Goal: Transaction & Acquisition: Purchase product/service

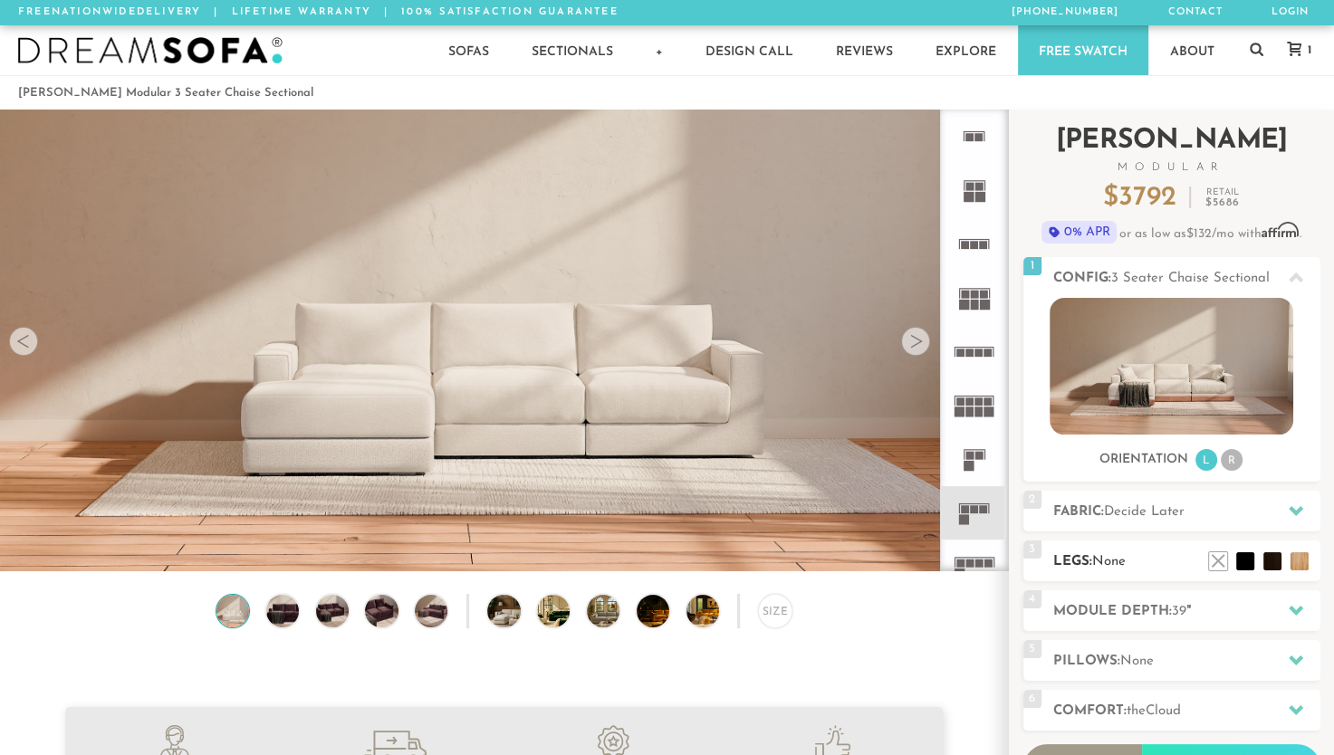
click at [1107, 553] on h2 "Legs: None" at bounding box center [1186, 562] width 267 height 21
click at [1223, 565] on li at bounding box center [1191, 534] width 72 height 72
click at [1217, 567] on li at bounding box center [1191, 534] width 72 height 72
click at [1213, 609] on h2 "Module Depth: 39 "" at bounding box center [1186, 611] width 267 height 21
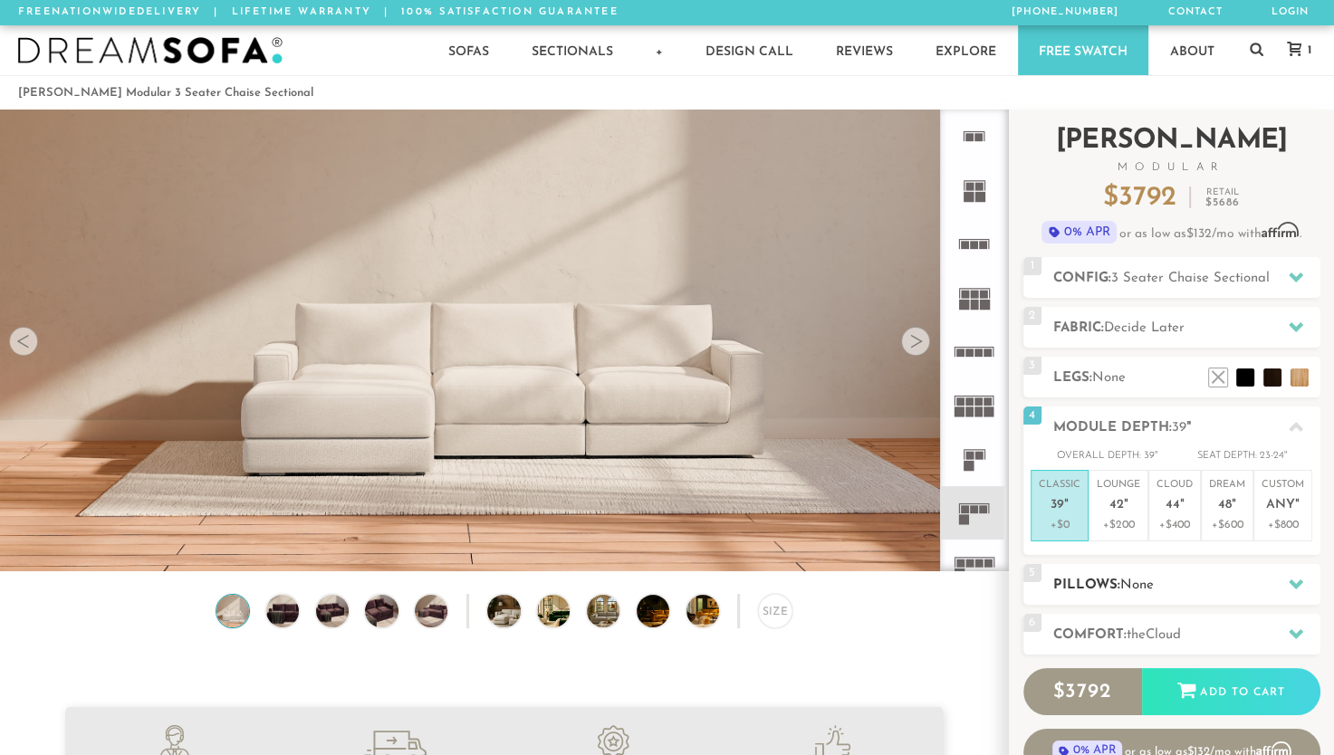
click at [1196, 575] on h2 "Pillows: None" at bounding box center [1186, 585] width 267 height 21
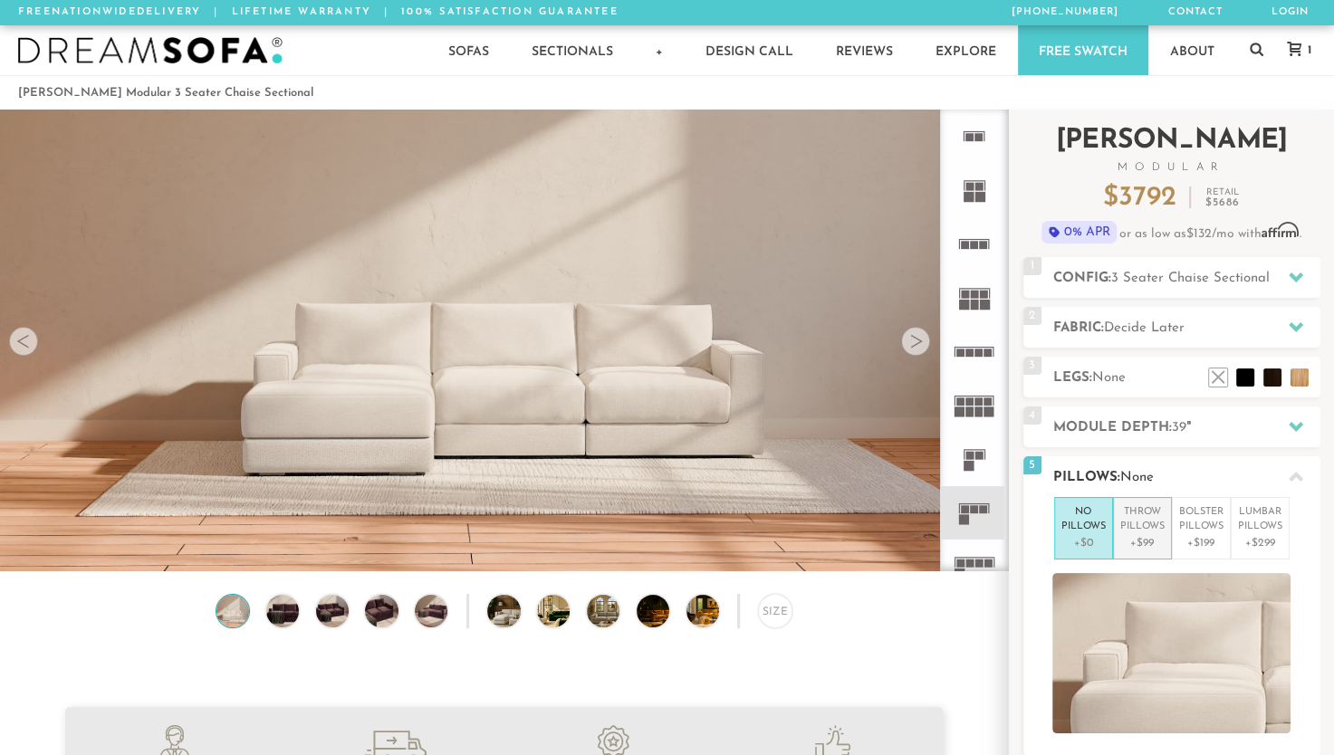
click at [1154, 527] on p "Throw Pillows" at bounding box center [1142, 520] width 44 height 30
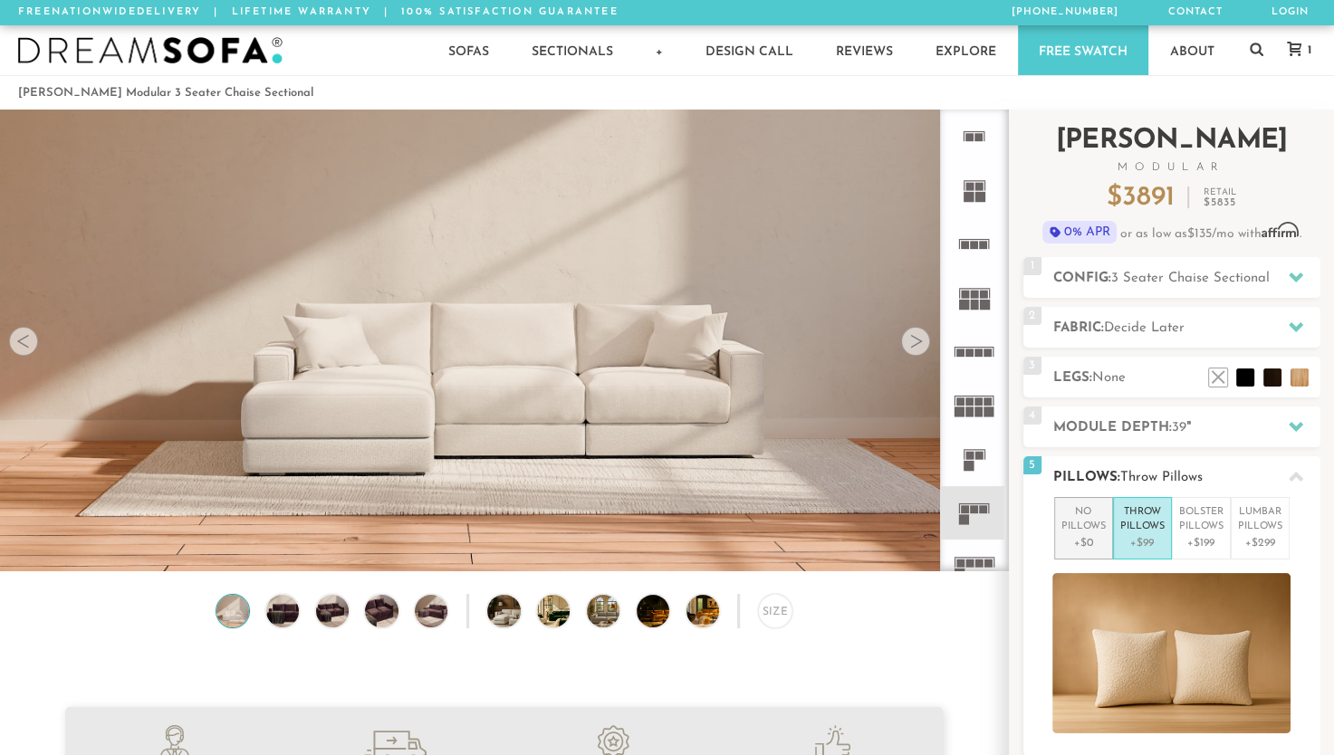
click at [1085, 522] on p "No Pillows" at bounding box center [1084, 520] width 44 height 30
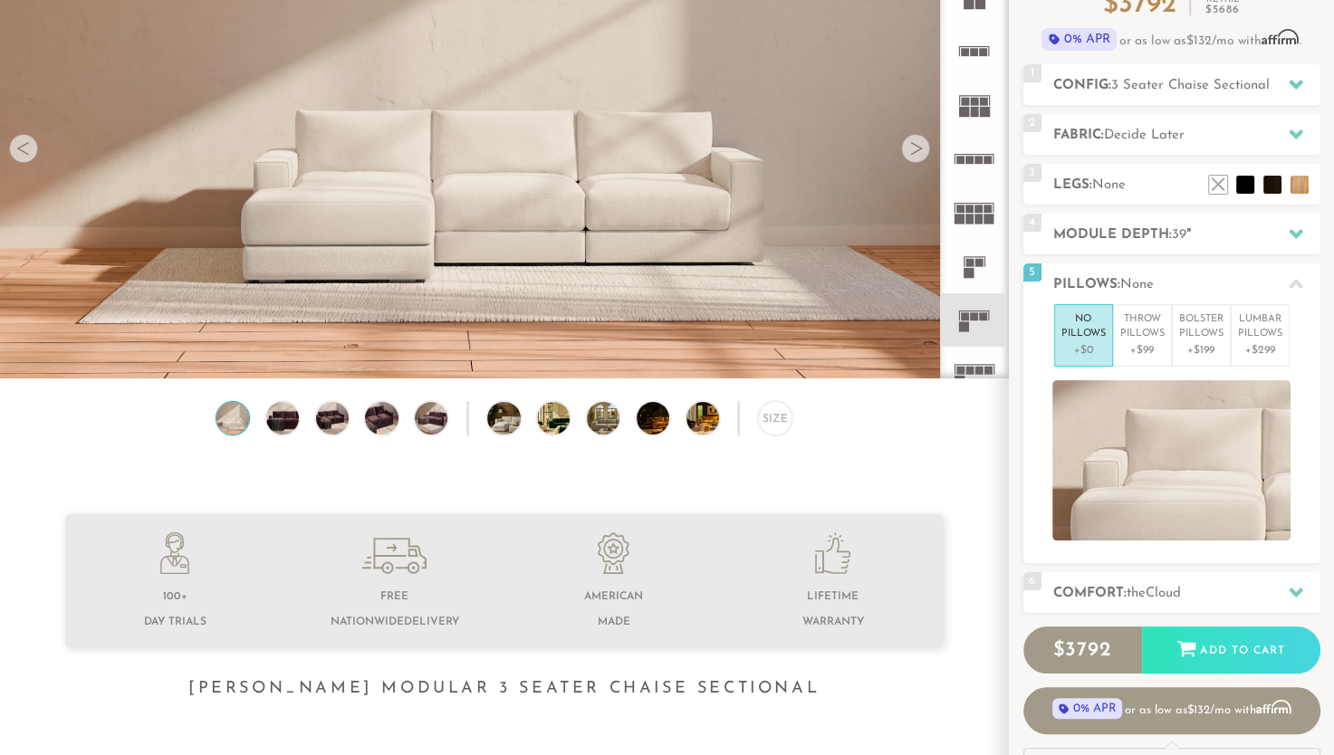
scroll to position [362, 0]
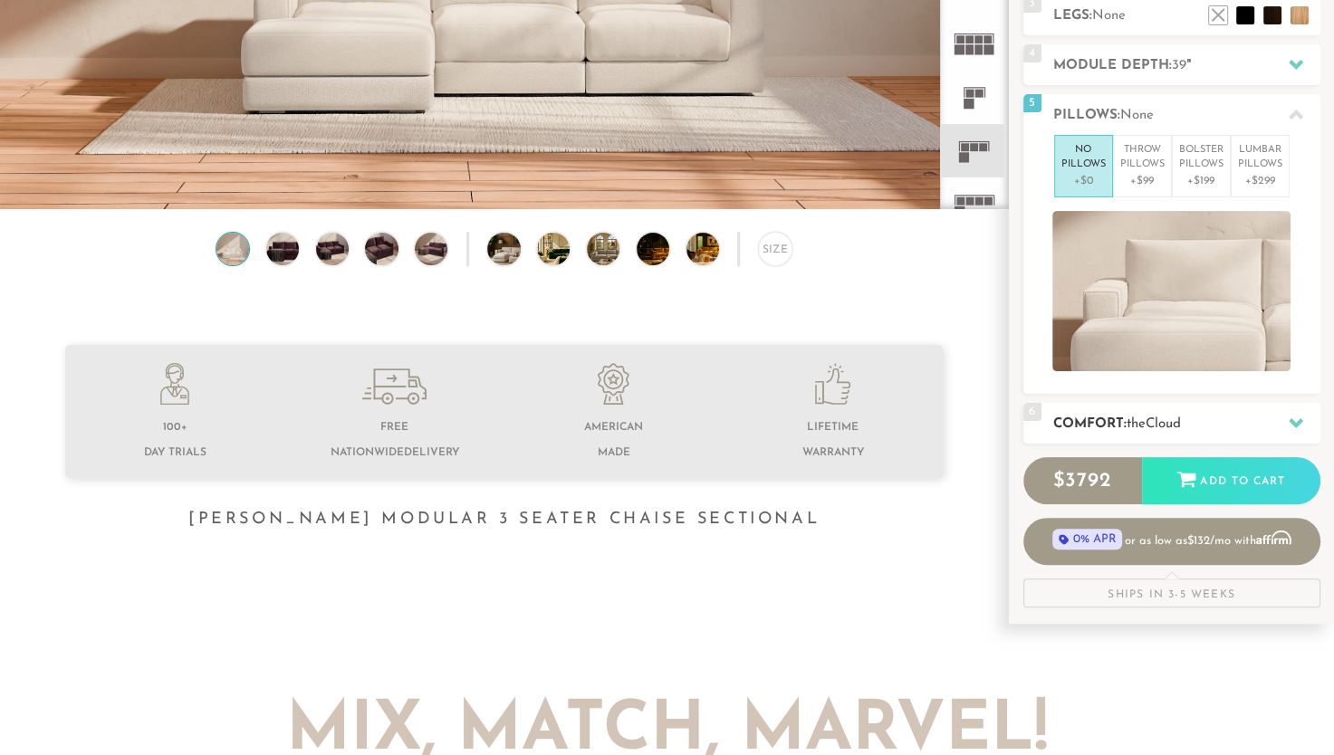
click at [1196, 420] on h2 "Comfort: the Cloud" at bounding box center [1186, 424] width 267 height 21
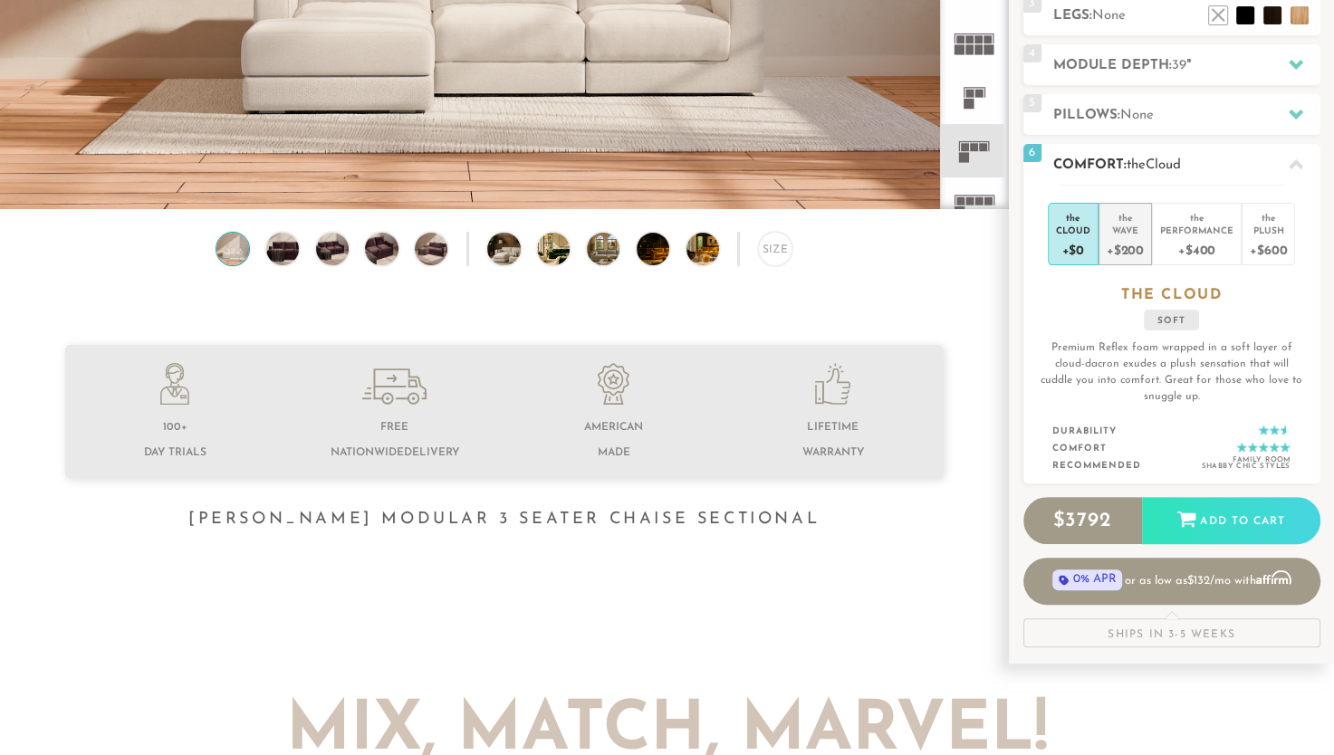
click at [1138, 245] on div "+$200" at bounding box center [1125, 249] width 37 height 26
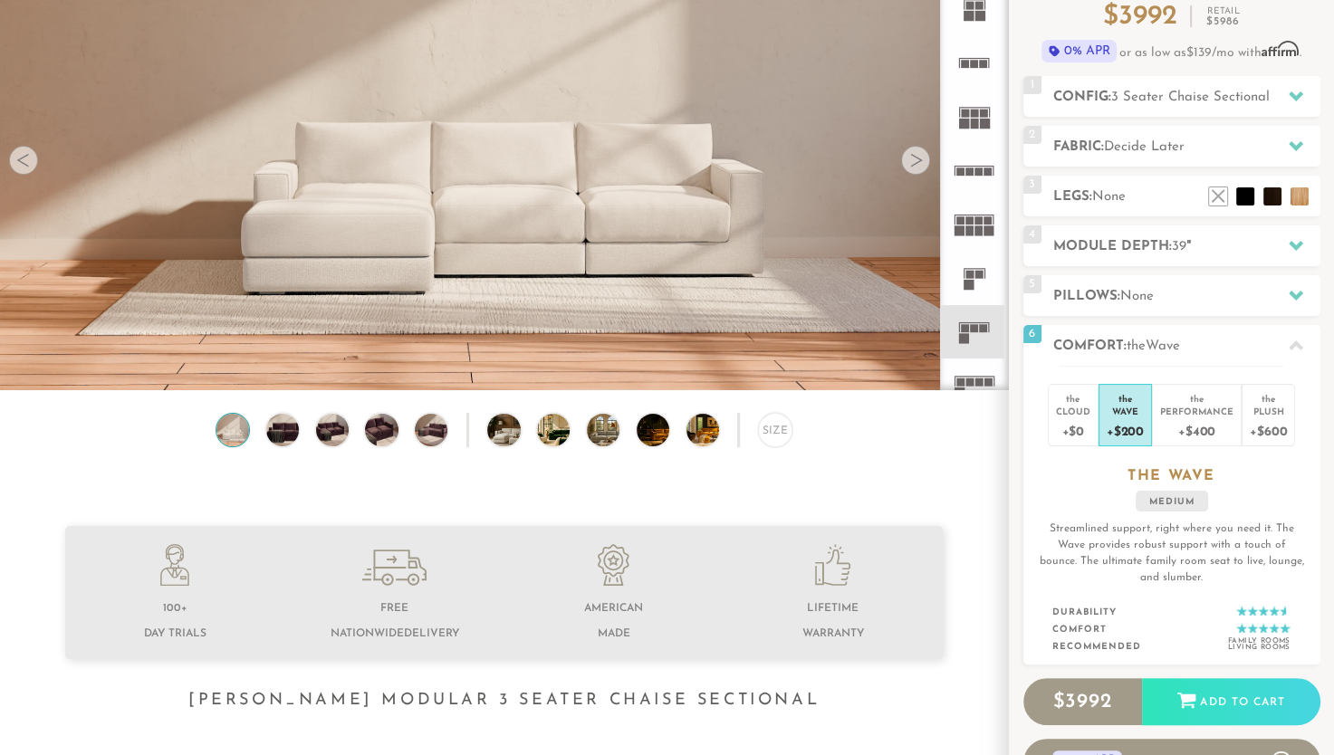
scroll to position [133, 0]
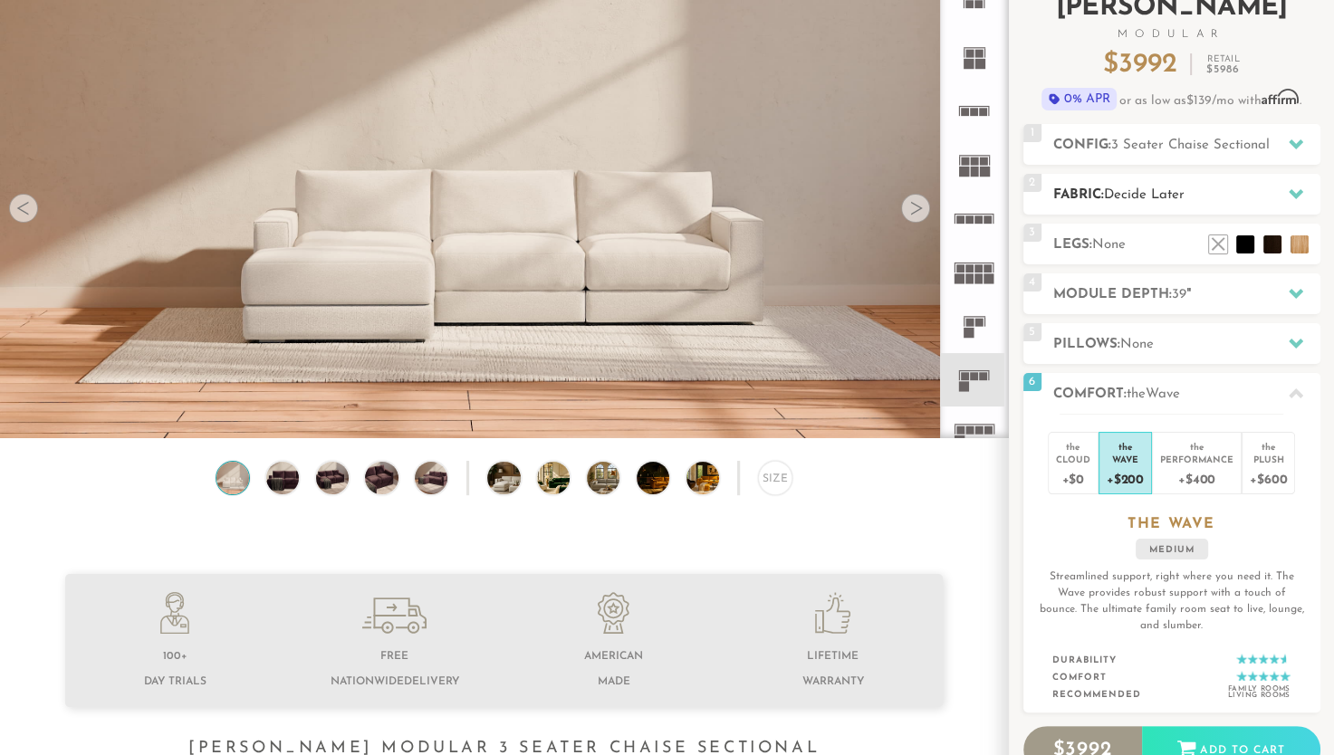
click at [1155, 192] on span "Decide Later" at bounding box center [1144, 195] width 81 height 14
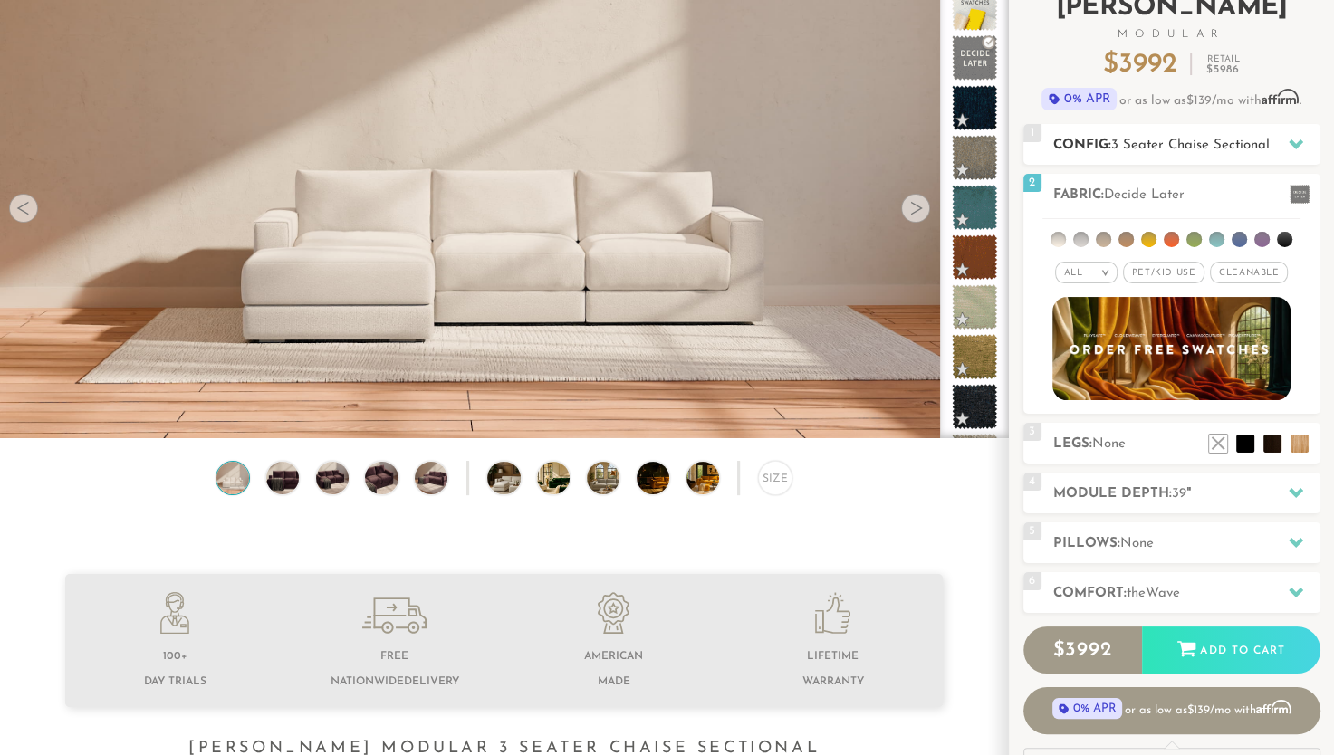
click at [1156, 131] on div "1 Config: 3 Seater Chaise Sectional R" at bounding box center [1171, 144] width 297 height 41
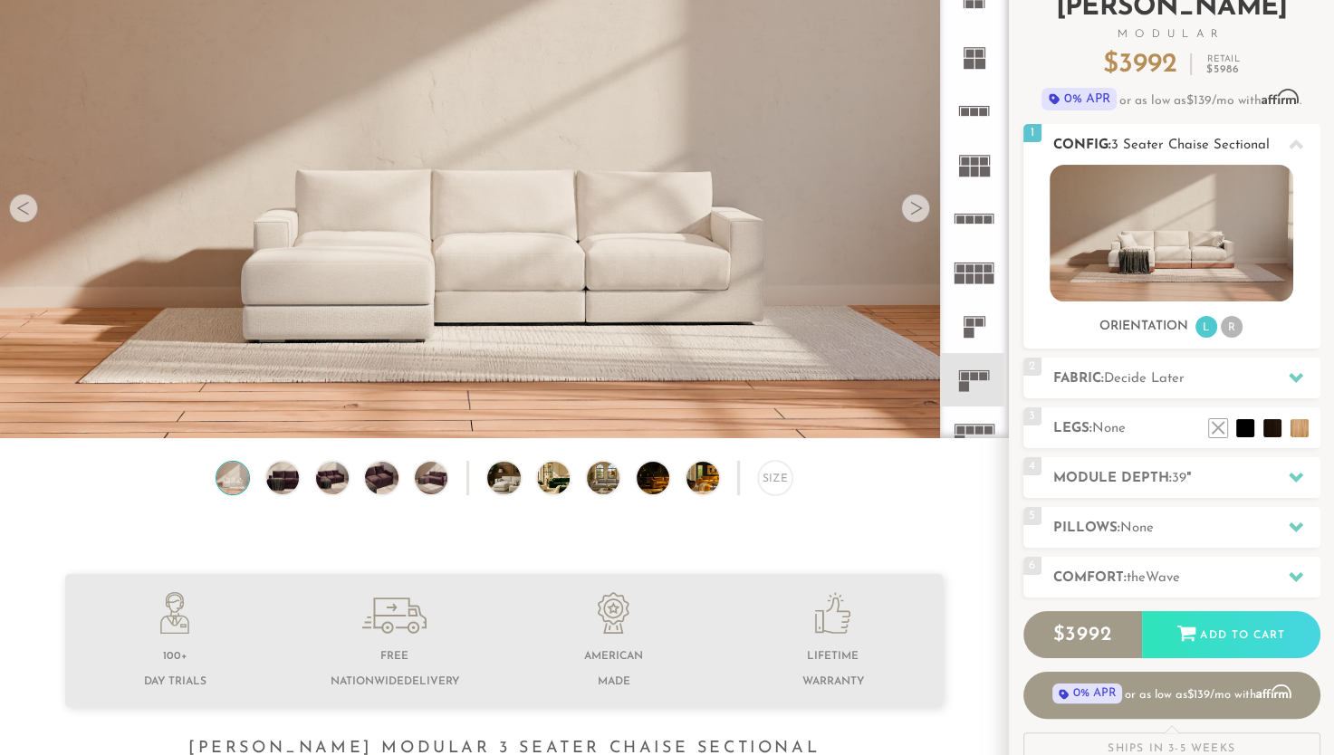
click at [1232, 327] on li "R" at bounding box center [1232, 327] width 22 height 22
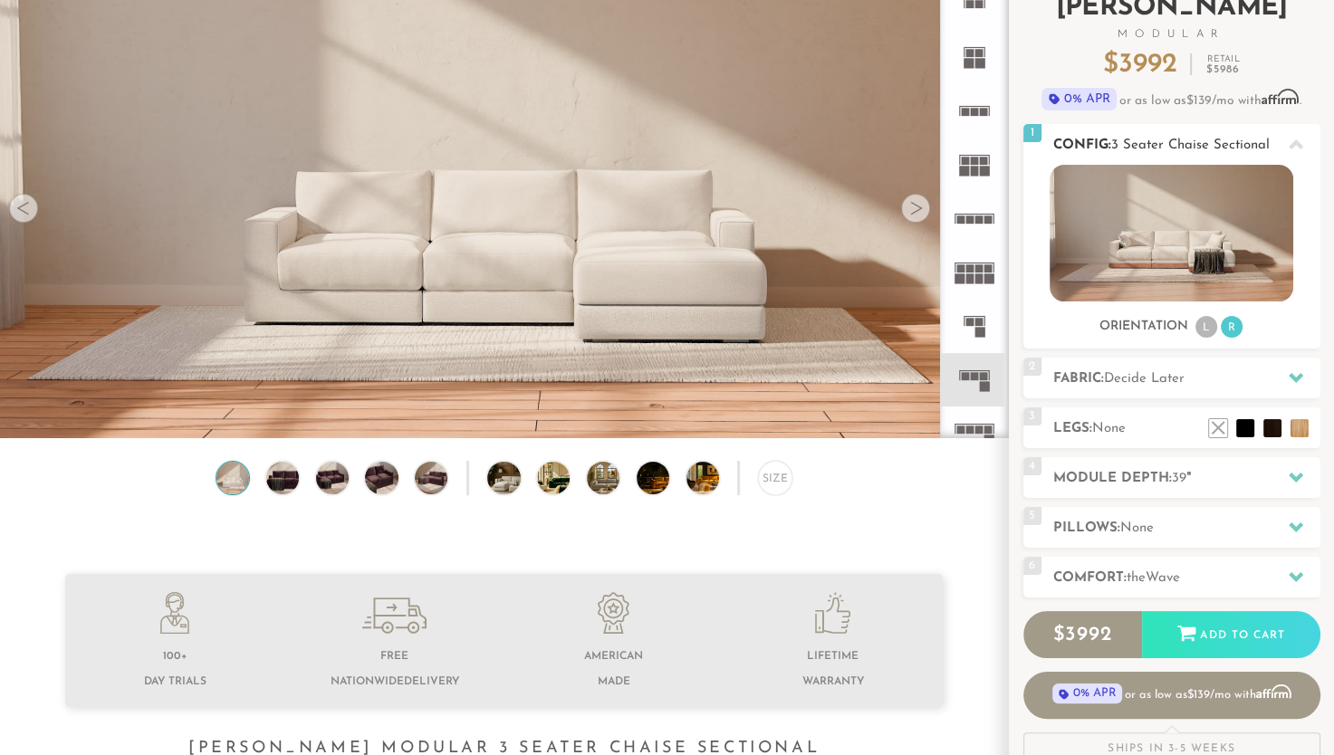
click at [1232, 327] on li "R" at bounding box center [1232, 327] width 22 height 22
click at [1196, 379] on h2 "Fabric: Decide Later" at bounding box center [1186, 379] width 267 height 21
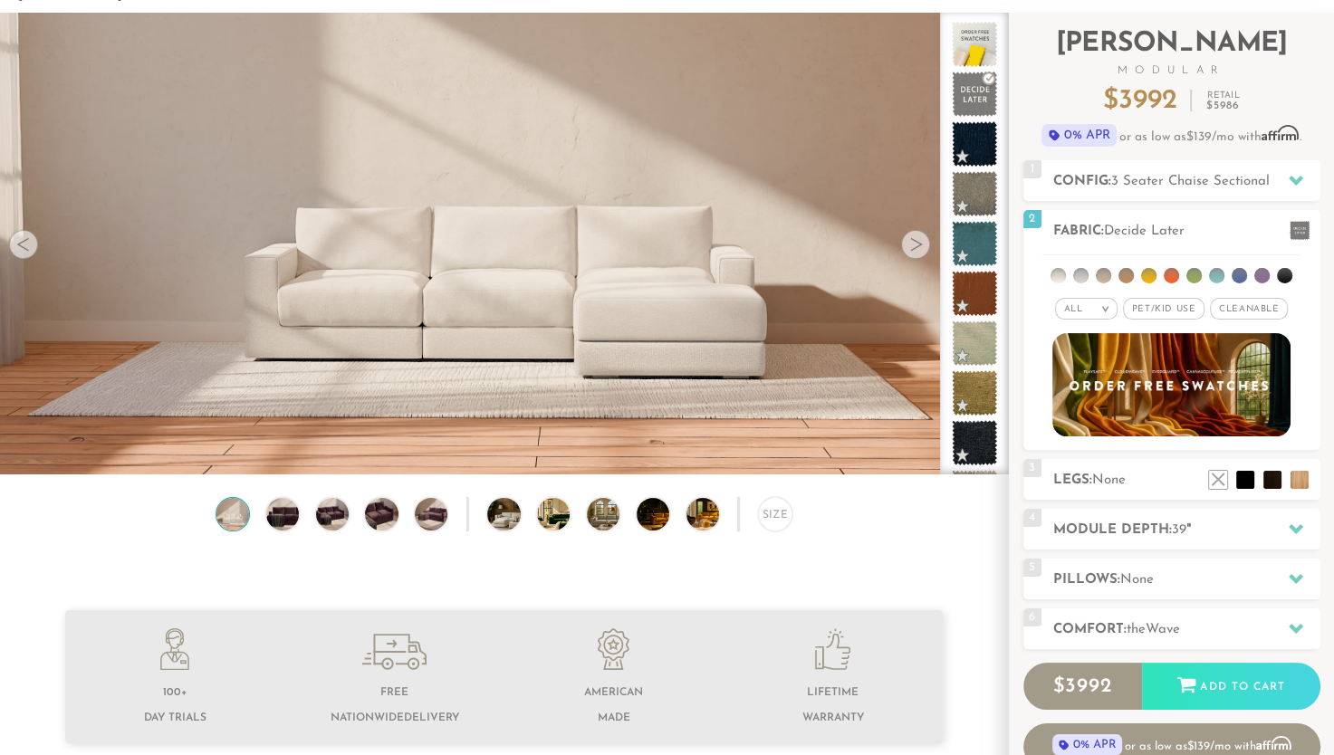
scroll to position [61, 0]
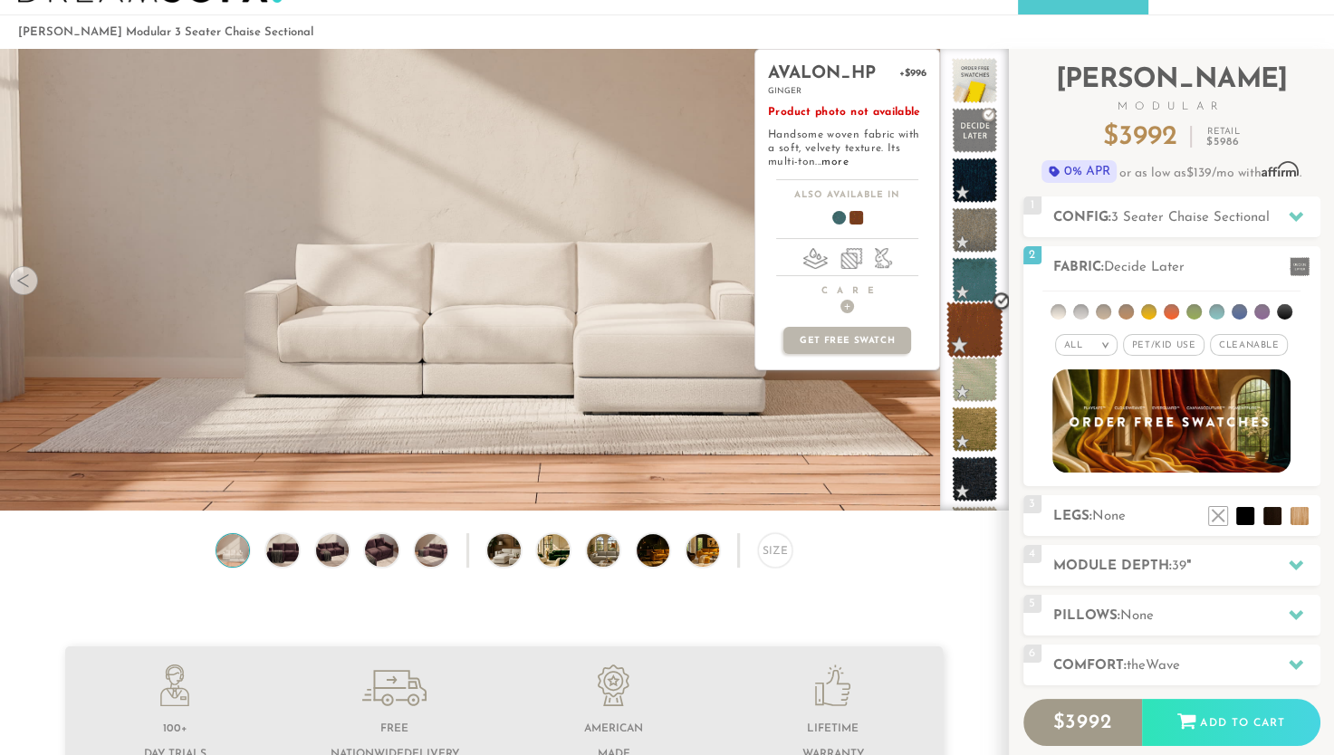
click at [974, 334] on span at bounding box center [975, 330] width 57 height 57
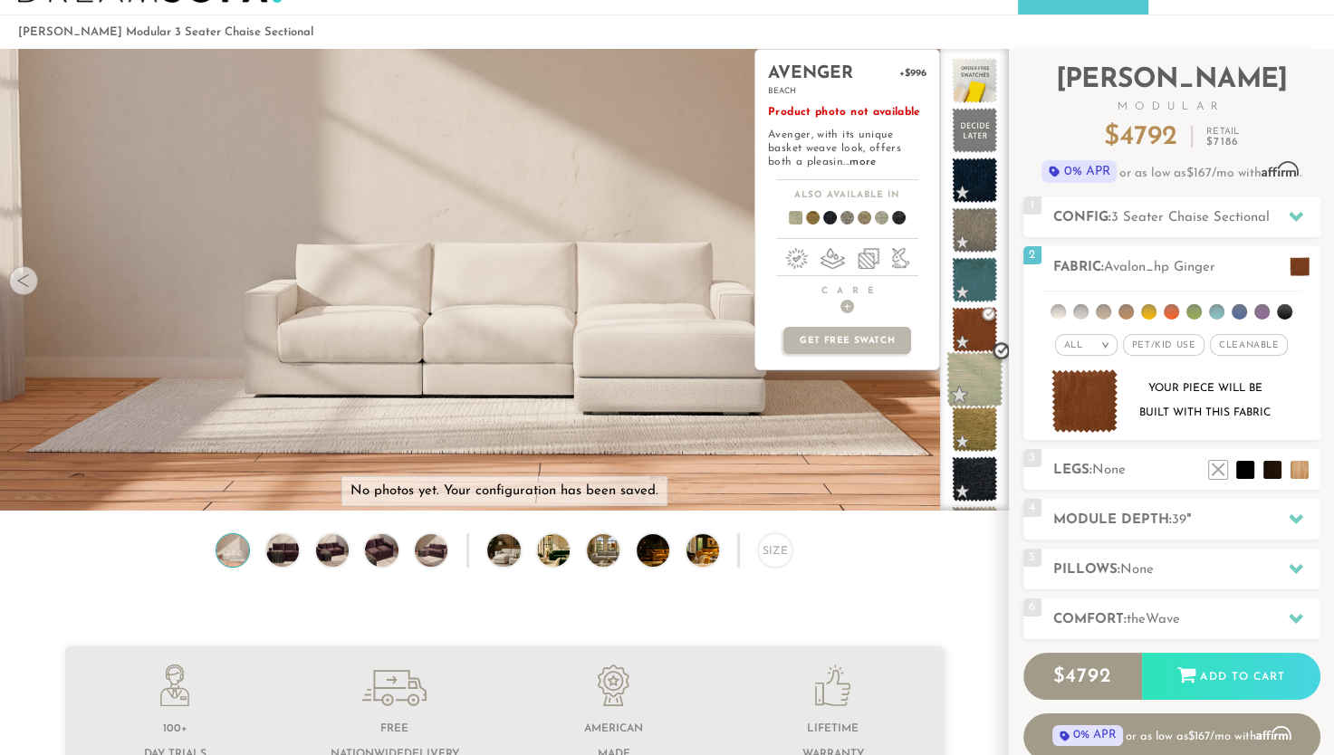
click at [968, 365] on span at bounding box center [975, 379] width 57 height 57
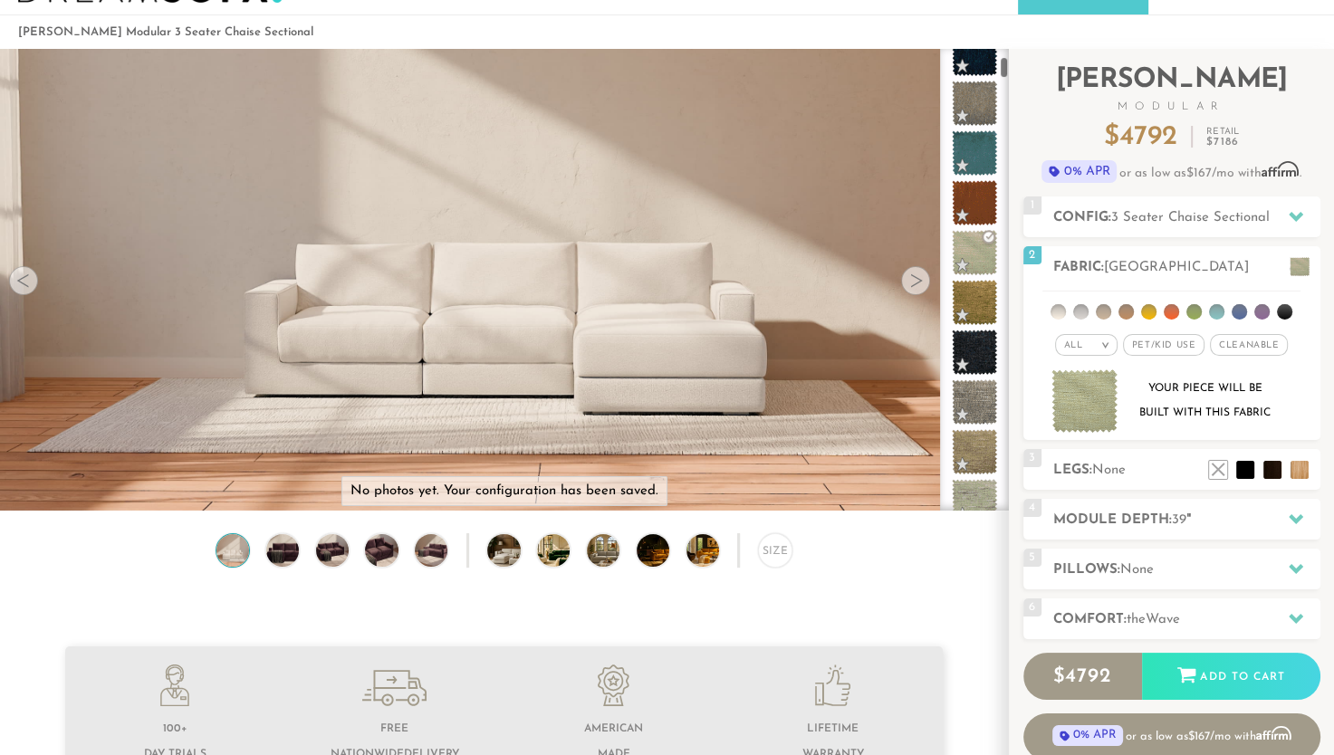
scroll to position [170, 0]
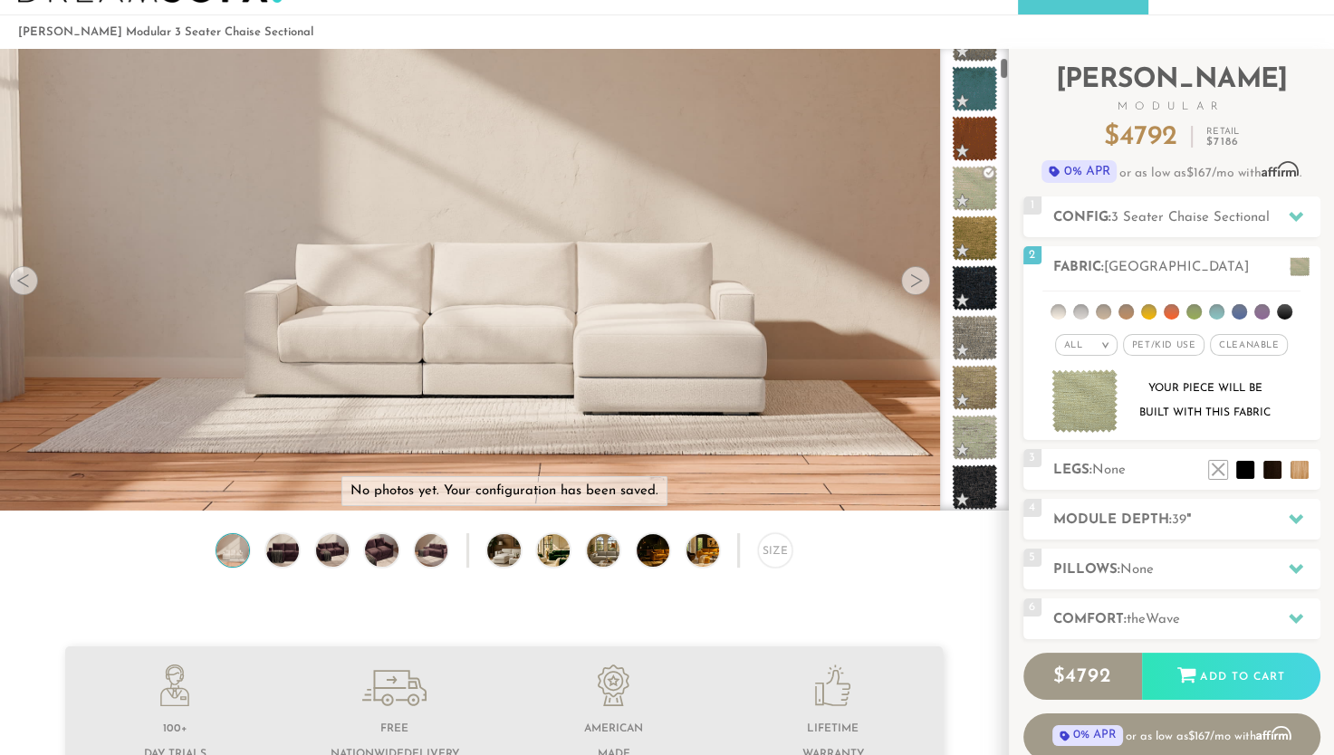
click at [1007, 78] on div at bounding box center [974, 280] width 69 height 462
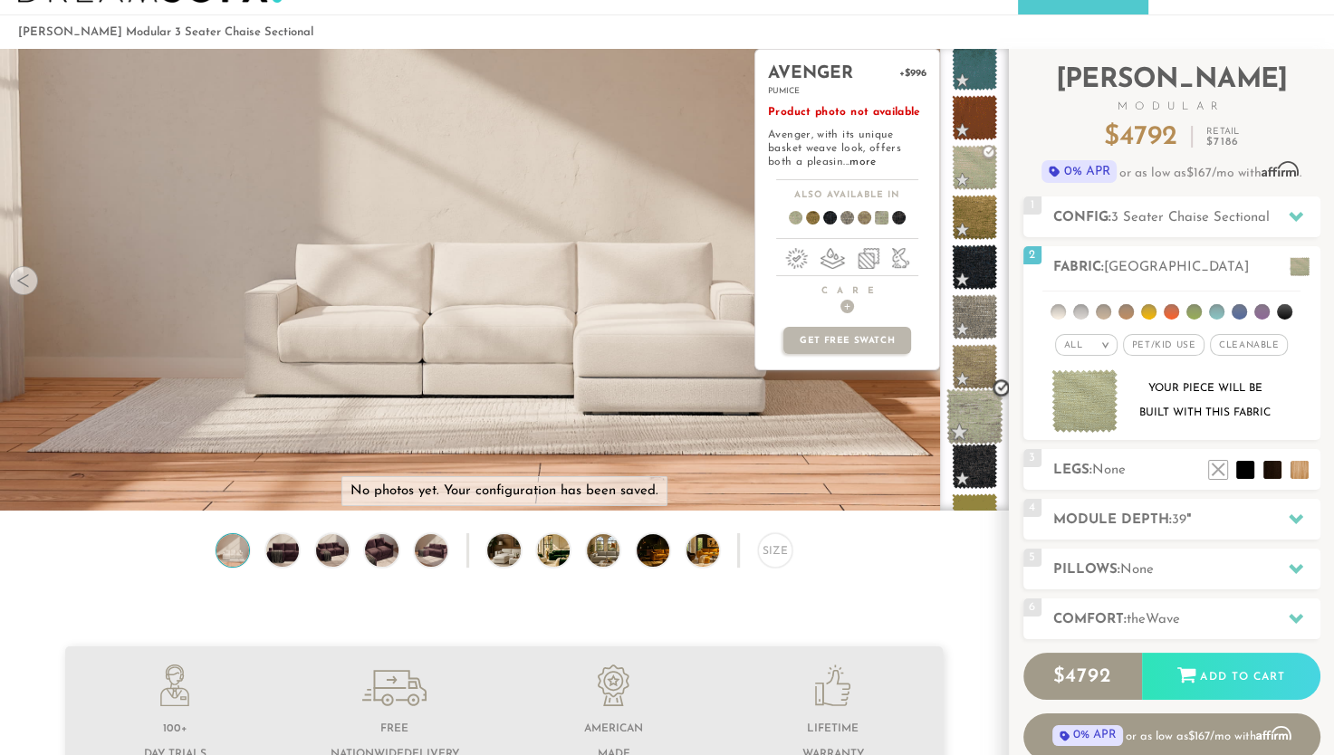
click at [973, 421] on span at bounding box center [975, 417] width 57 height 57
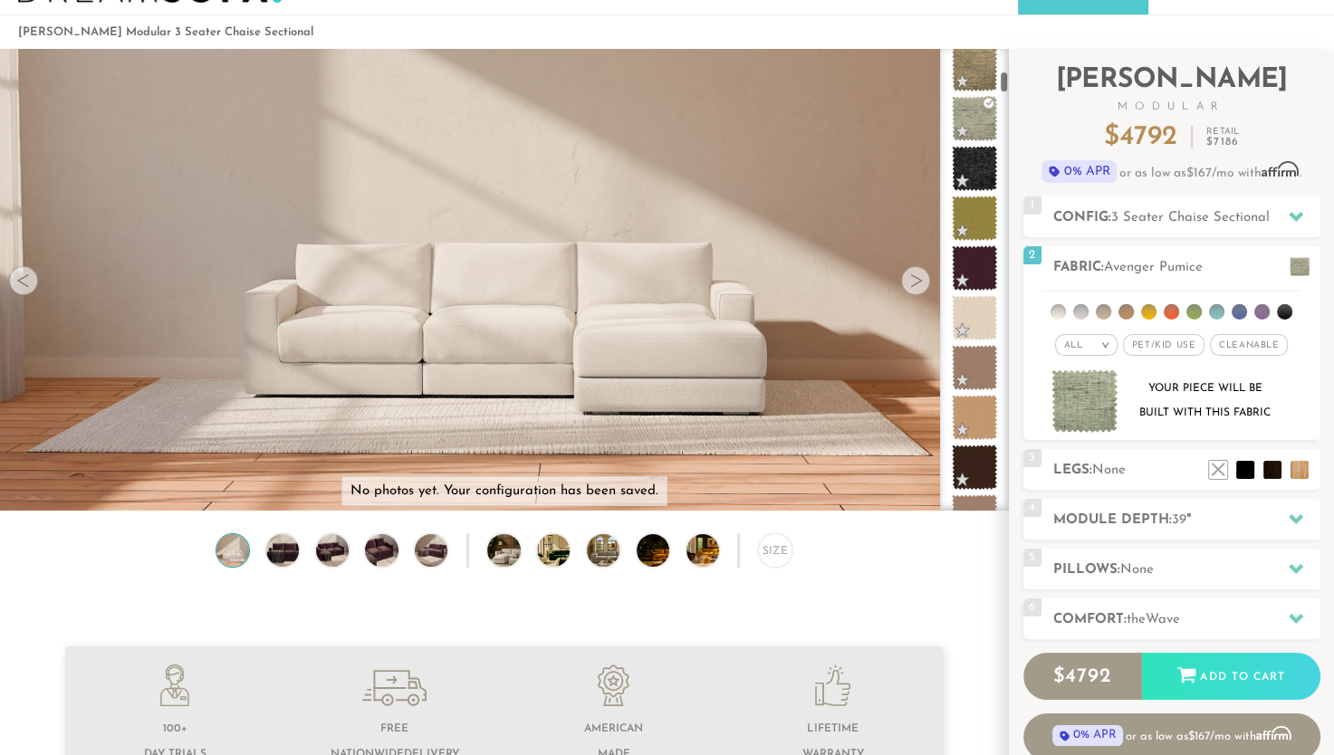
drag, startPoint x: 1001, startPoint y: 72, endPoint x: 1004, endPoint y: 87, distance: 14.7
click at [1004, 87] on div at bounding box center [974, 280] width 69 height 462
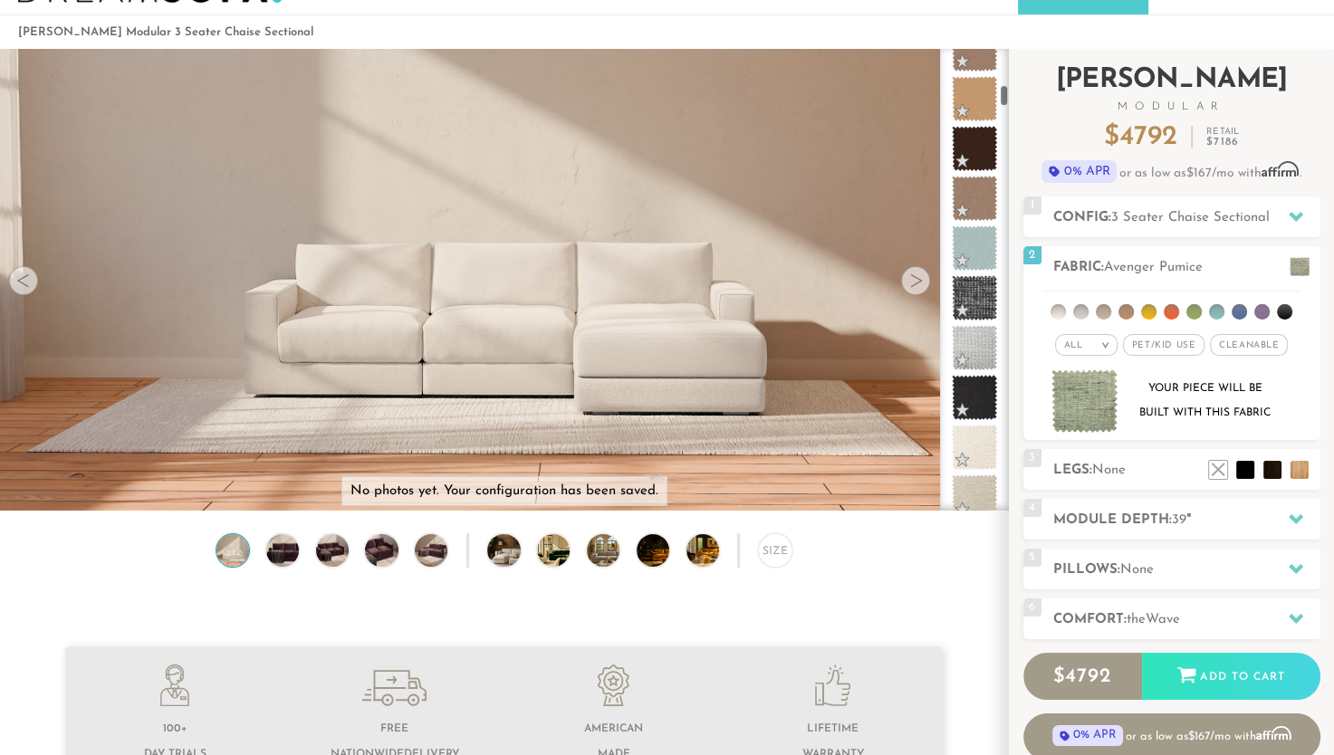
drag, startPoint x: 1001, startPoint y: 76, endPoint x: 1008, endPoint y: 89, distance: 14.6
click at [1009, 89] on div "Introducing [PERSON_NAME] Modular $ 4792 Retail $ 7186 $ 4792 Retail $ 7186 0% …" at bounding box center [1171, 434] width 325 height 771
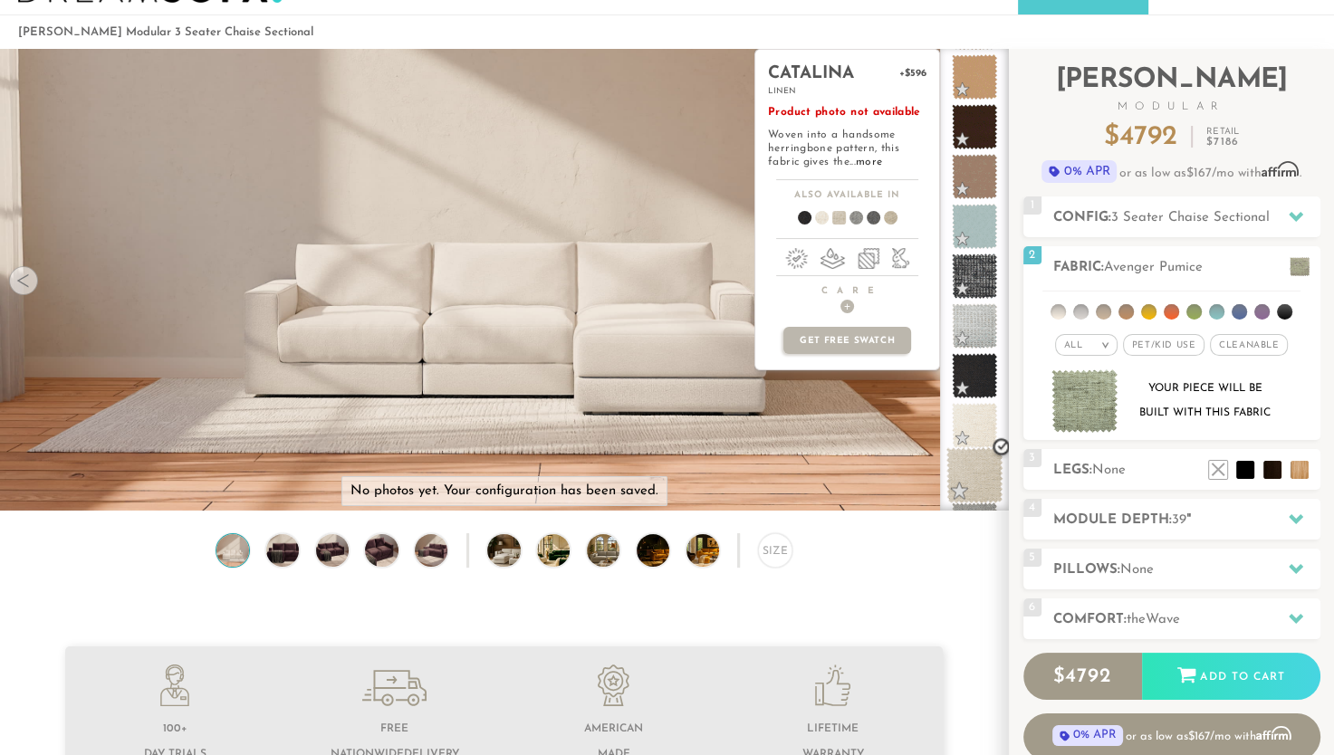
click at [982, 489] on span at bounding box center [975, 475] width 57 height 57
click at [980, 424] on span at bounding box center [975, 426] width 57 height 57
click at [870, 159] on link "more" at bounding box center [869, 162] width 26 height 11
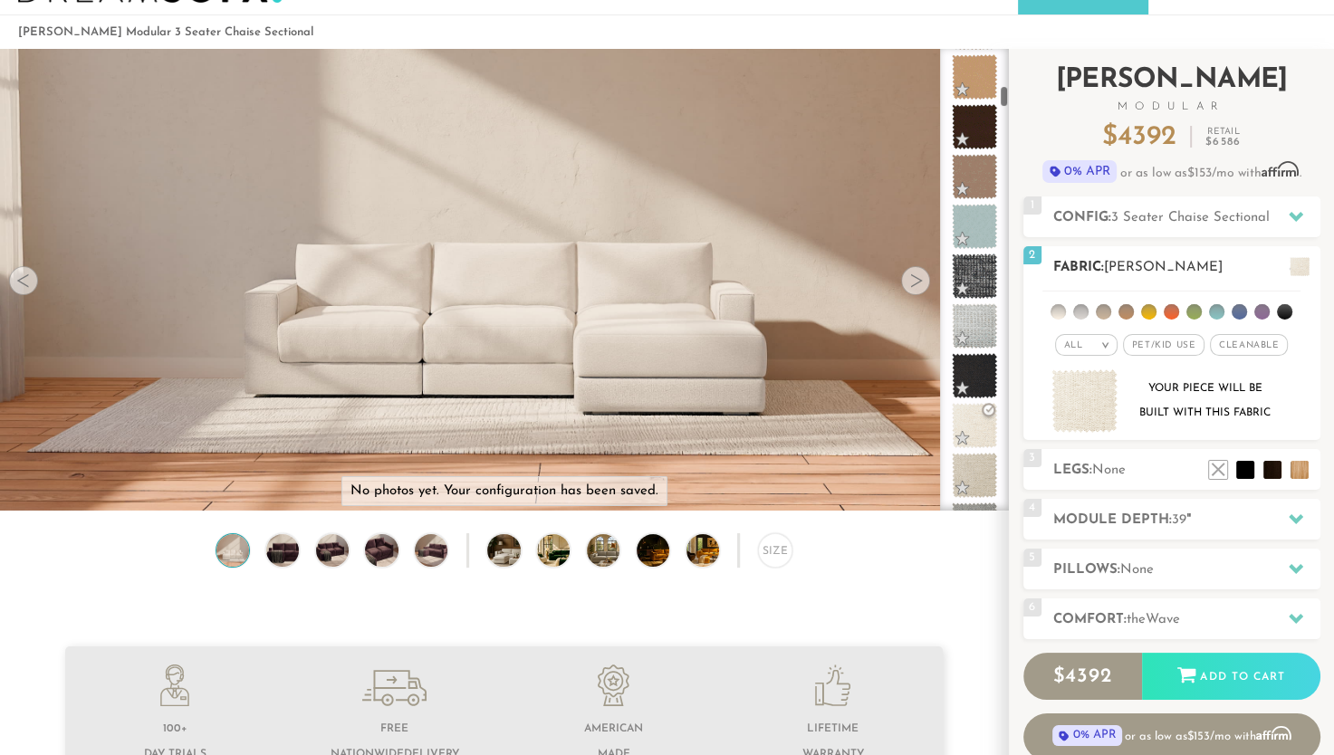
click at [1030, 272] on div "2" at bounding box center [1032, 259] width 18 height 27
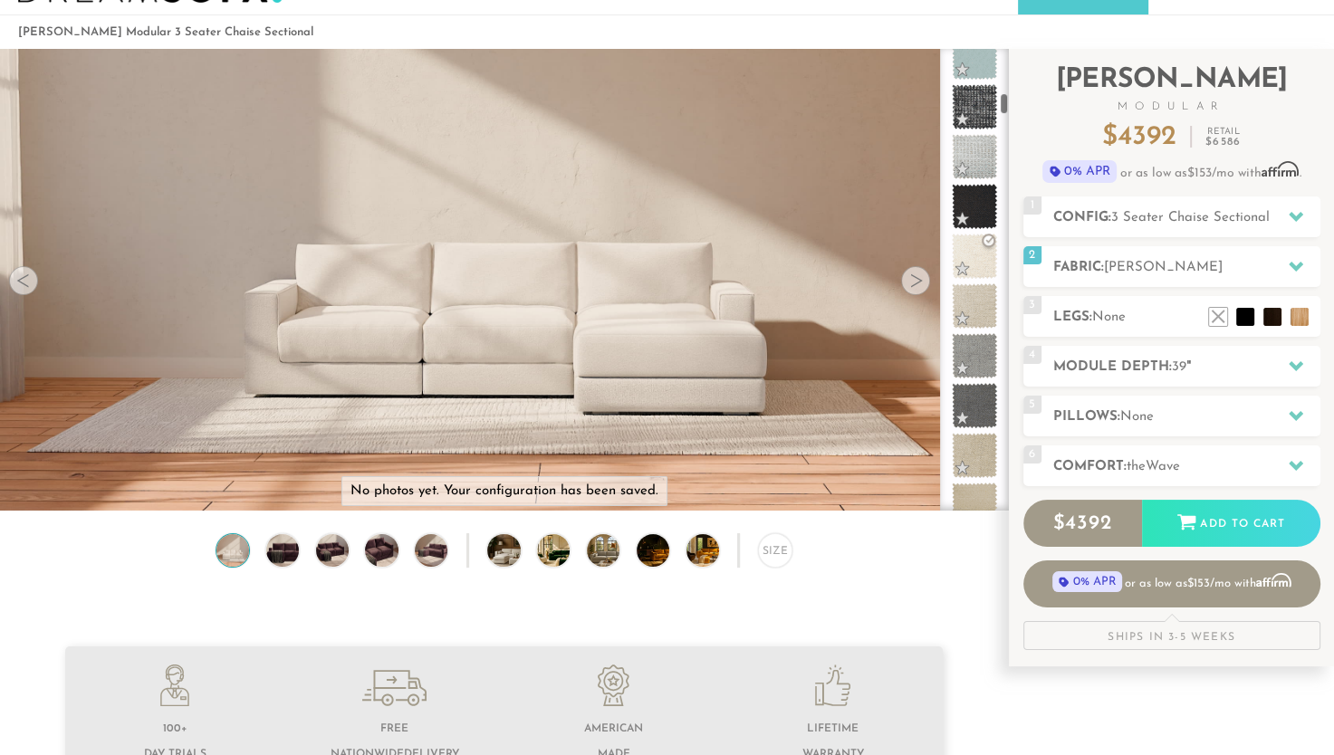
scroll to position [1042, 0]
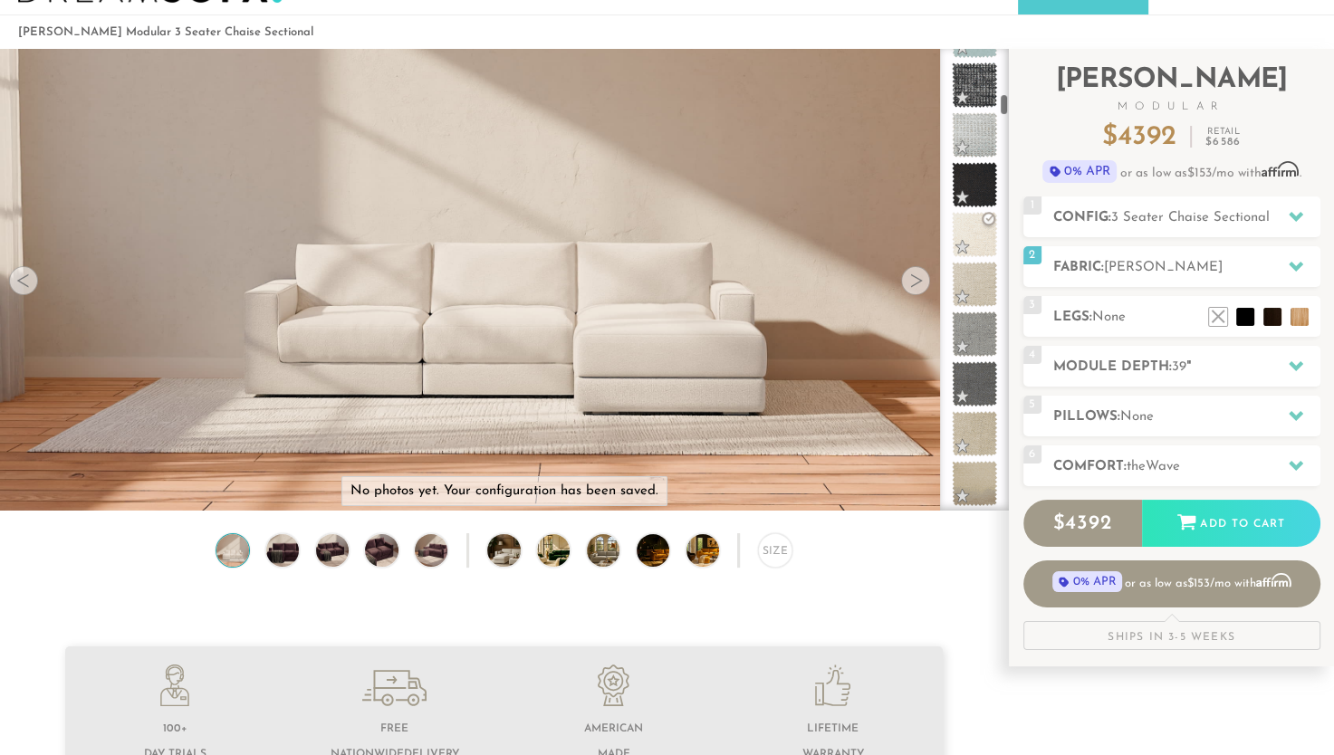
click at [1000, 113] on div at bounding box center [974, 280] width 69 height 462
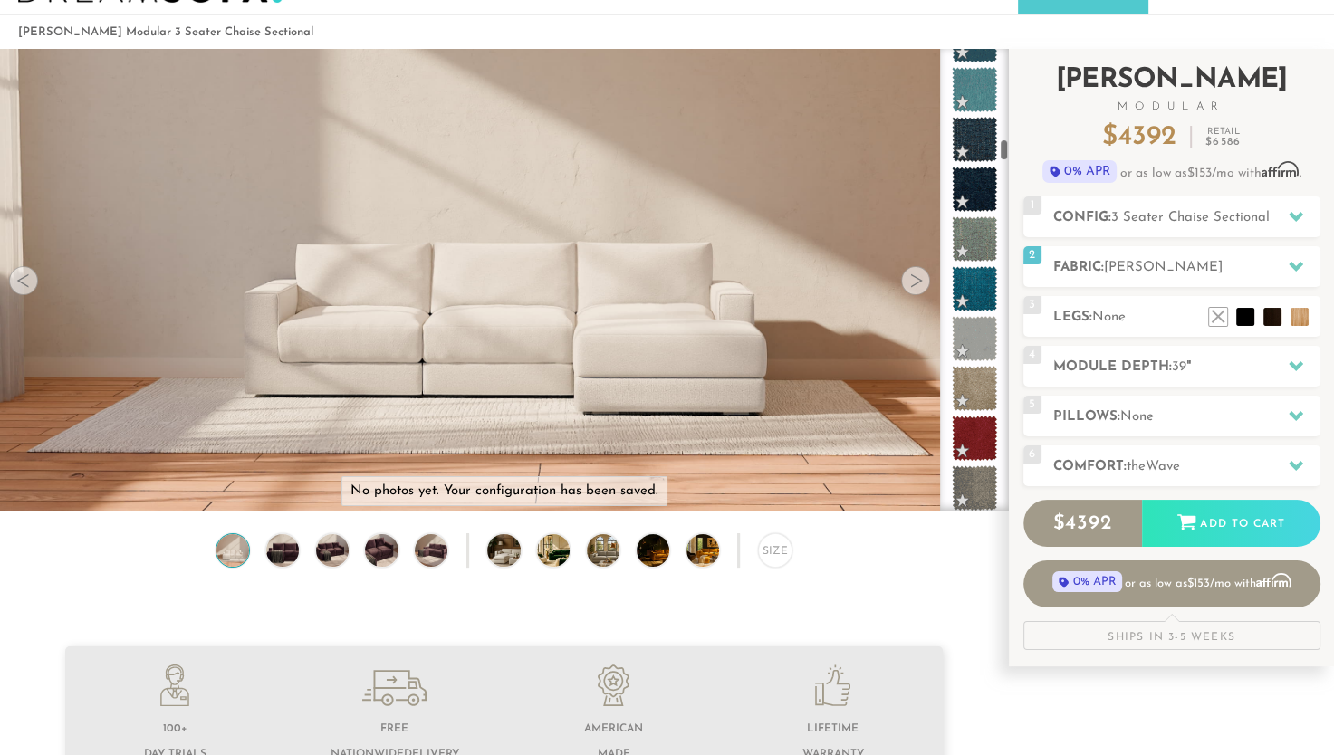
scroll to position [2105, 0]
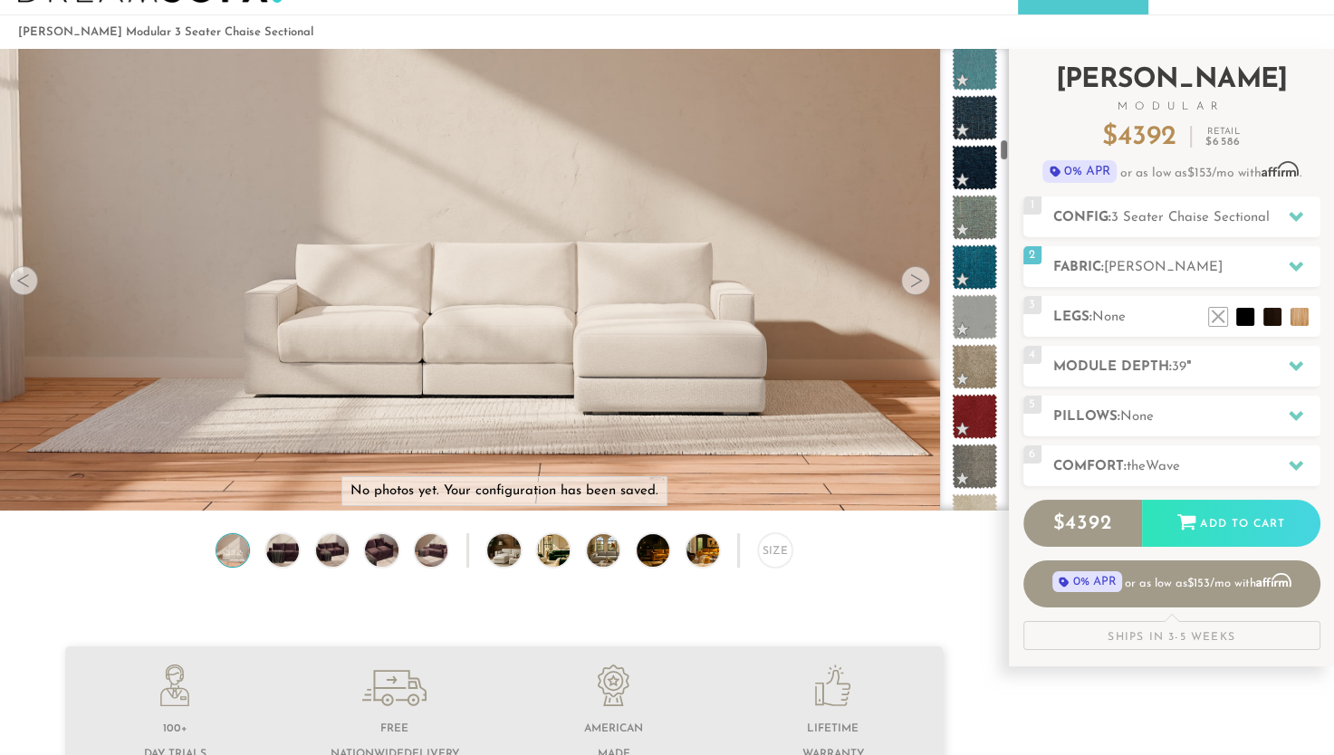
drag, startPoint x: 1004, startPoint y: 107, endPoint x: 1018, endPoint y: 151, distance: 46.4
click at [1018, 151] on div "Introducing [PERSON_NAME] Modular $ 4392 Retail $ 6586 $ 4392 Retail $ 6586 0% …" at bounding box center [1171, 358] width 325 height 618
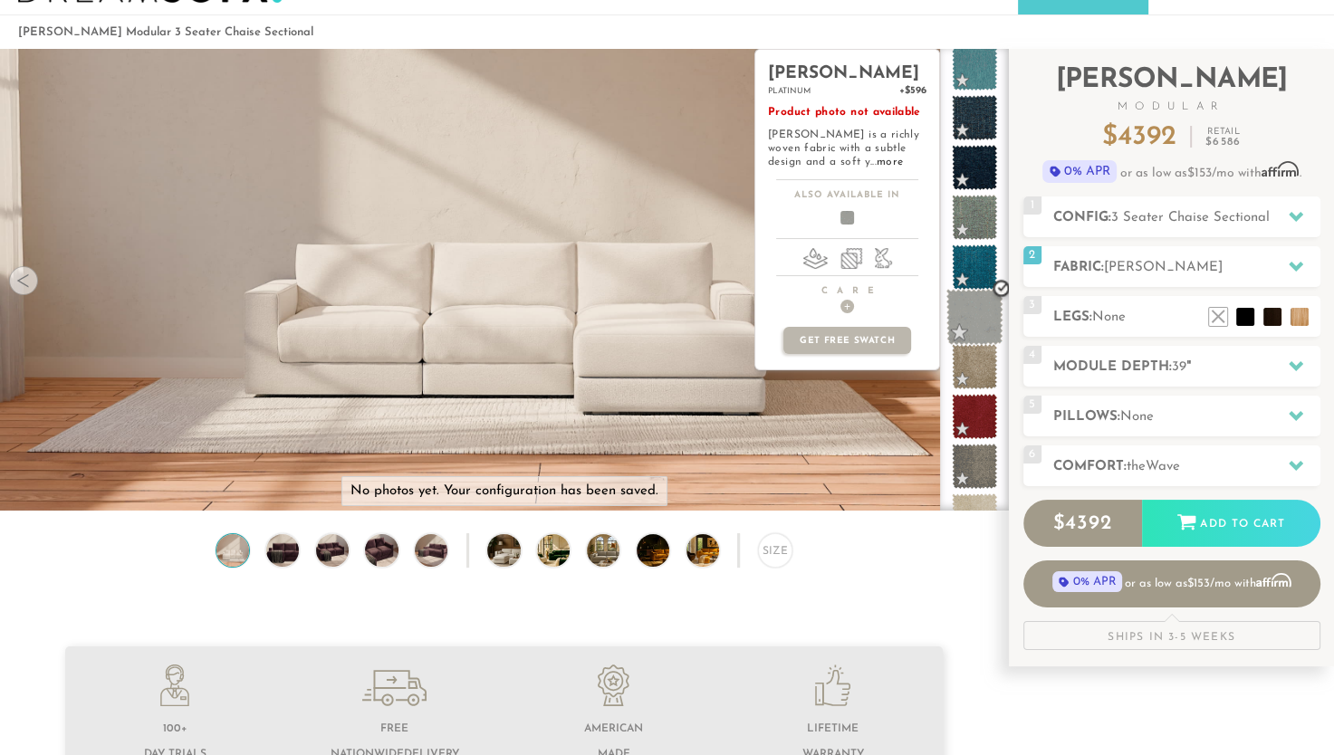
click at [981, 306] on span at bounding box center [975, 317] width 57 height 57
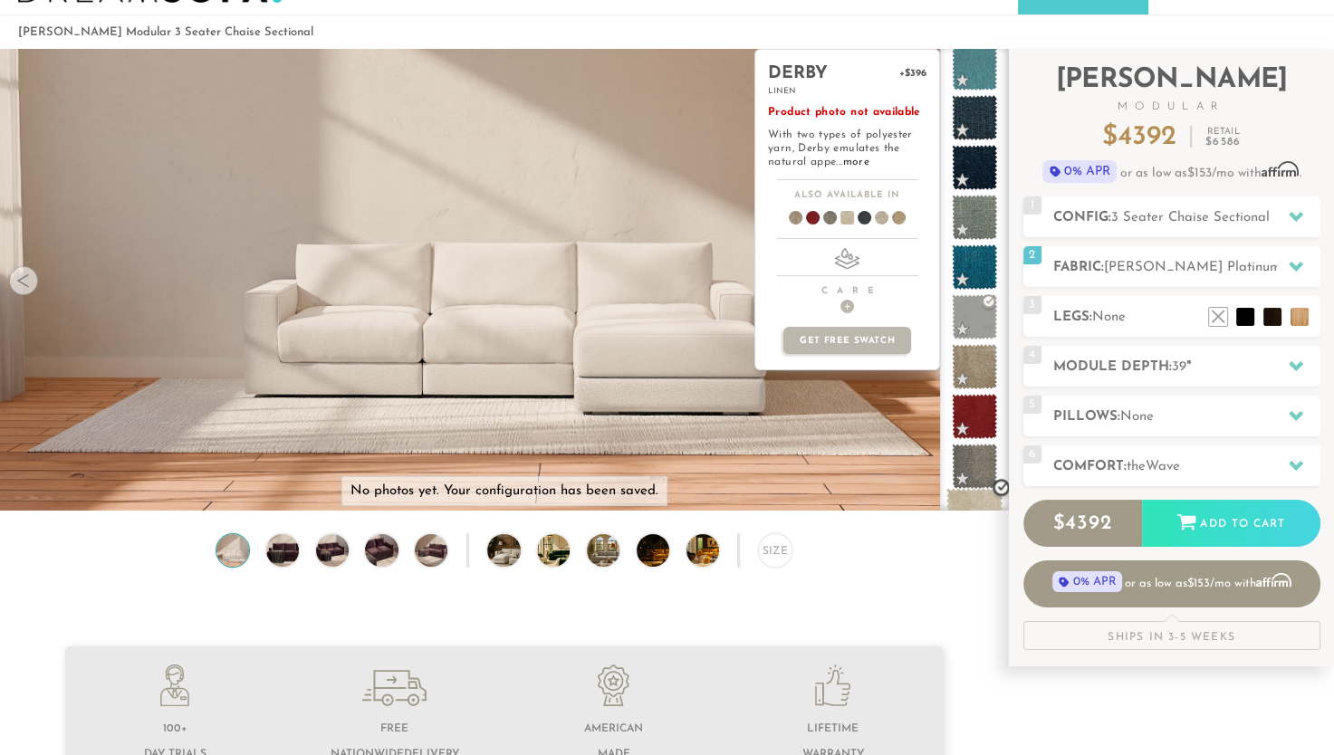
click at [978, 496] on span at bounding box center [975, 516] width 57 height 57
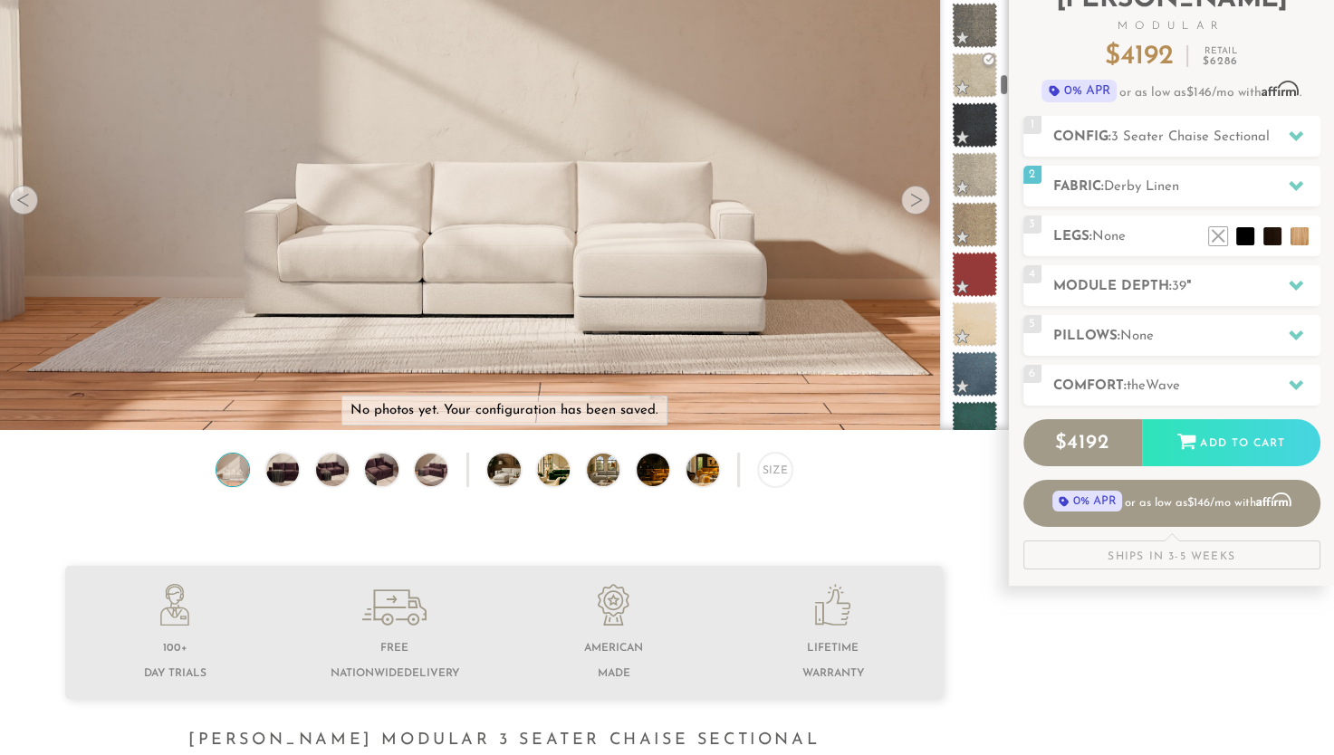
scroll to position [2508, 0]
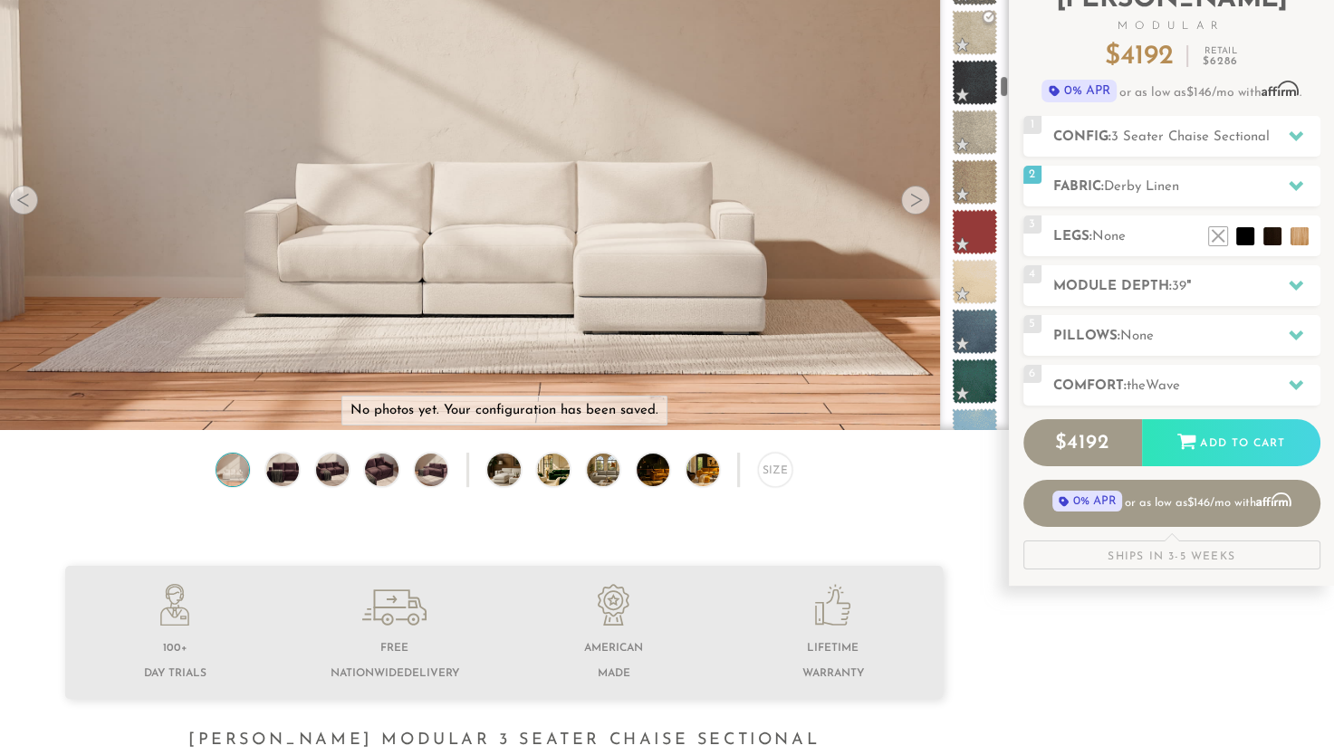
drag, startPoint x: 1004, startPoint y: 71, endPoint x: 1005, endPoint y: 87, distance: 16.4
click at [1005, 87] on div at bounding box center [974, 199] width 69 height 462
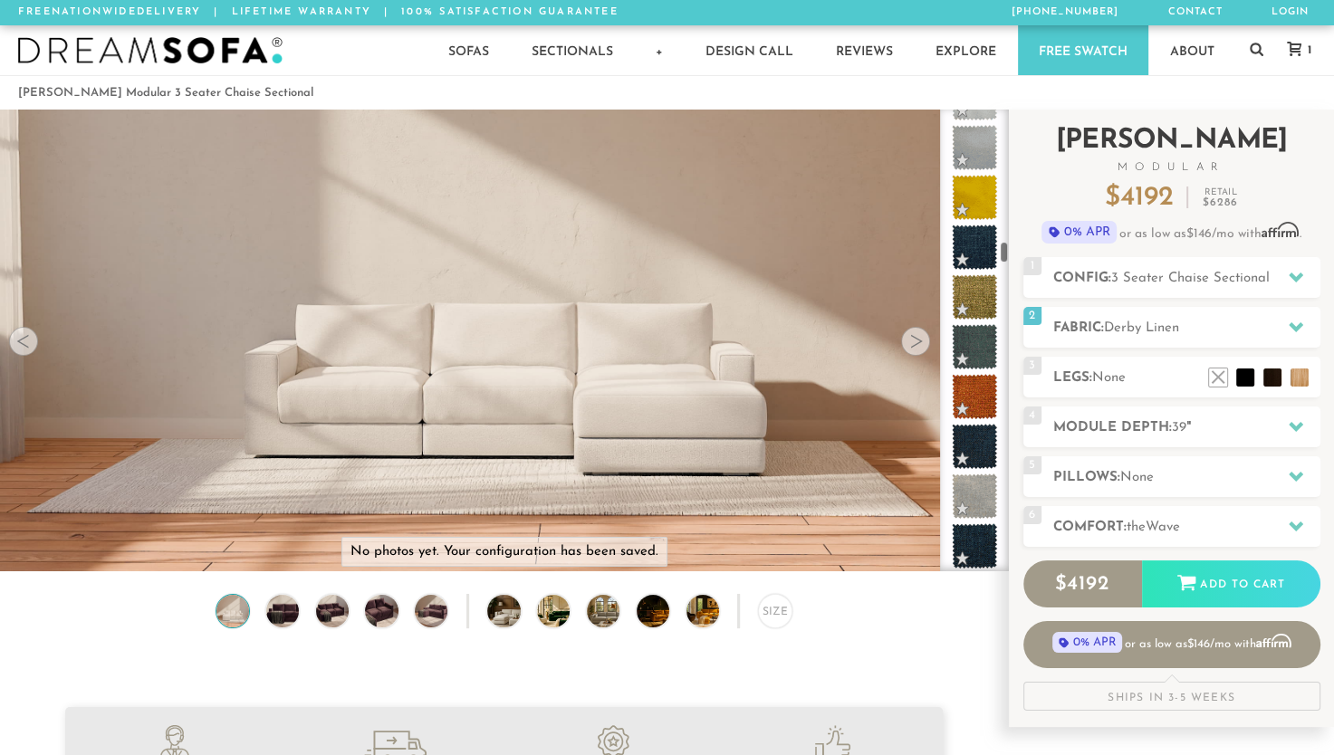
scroll to position [3104, 0]
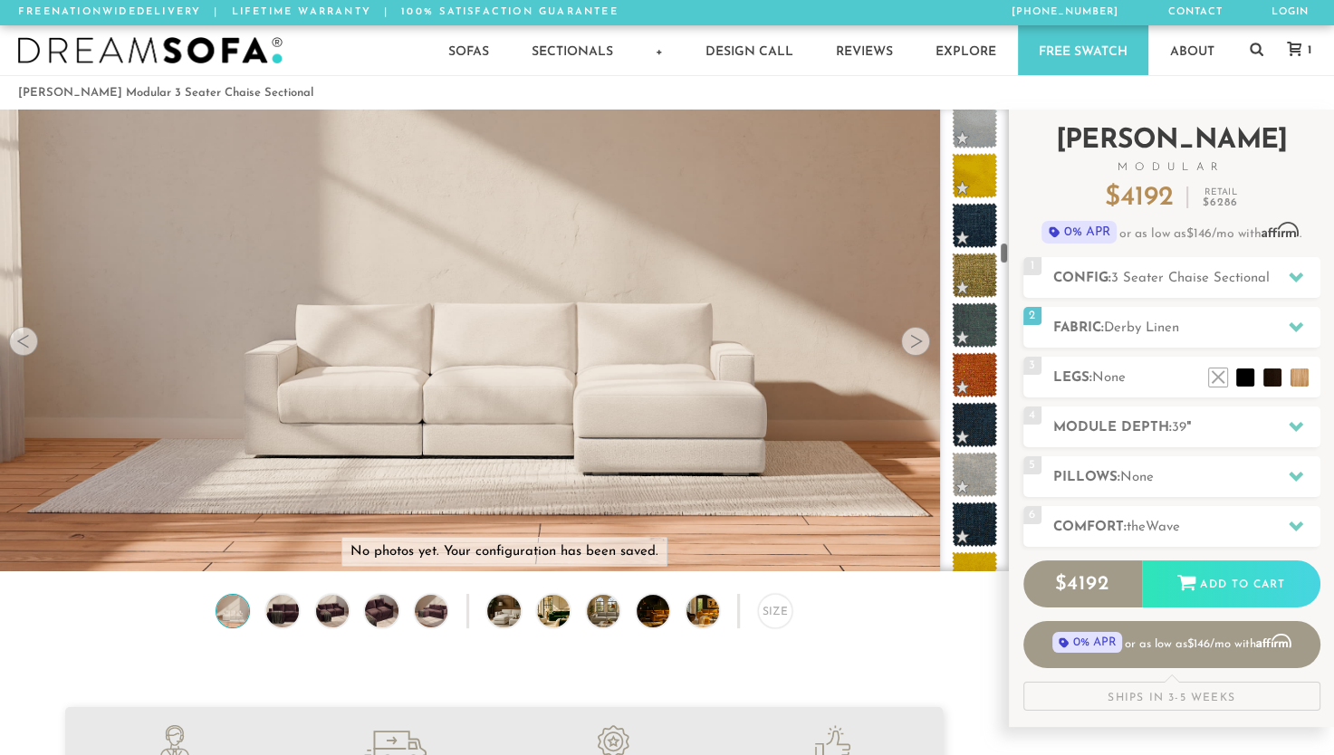
drag, startPoint x: 1004, startPoint y: 230, endPoint x: 1009, endPoint y: 255, distance: 25.9
click at [1009, 255] on div "Introducing [PERSON_NAME] Modular $ 4192 Retail $ 6286 $ 4192 Retail $ 6286 0% …" at bounding box center [1171, 419] width 325 height 618
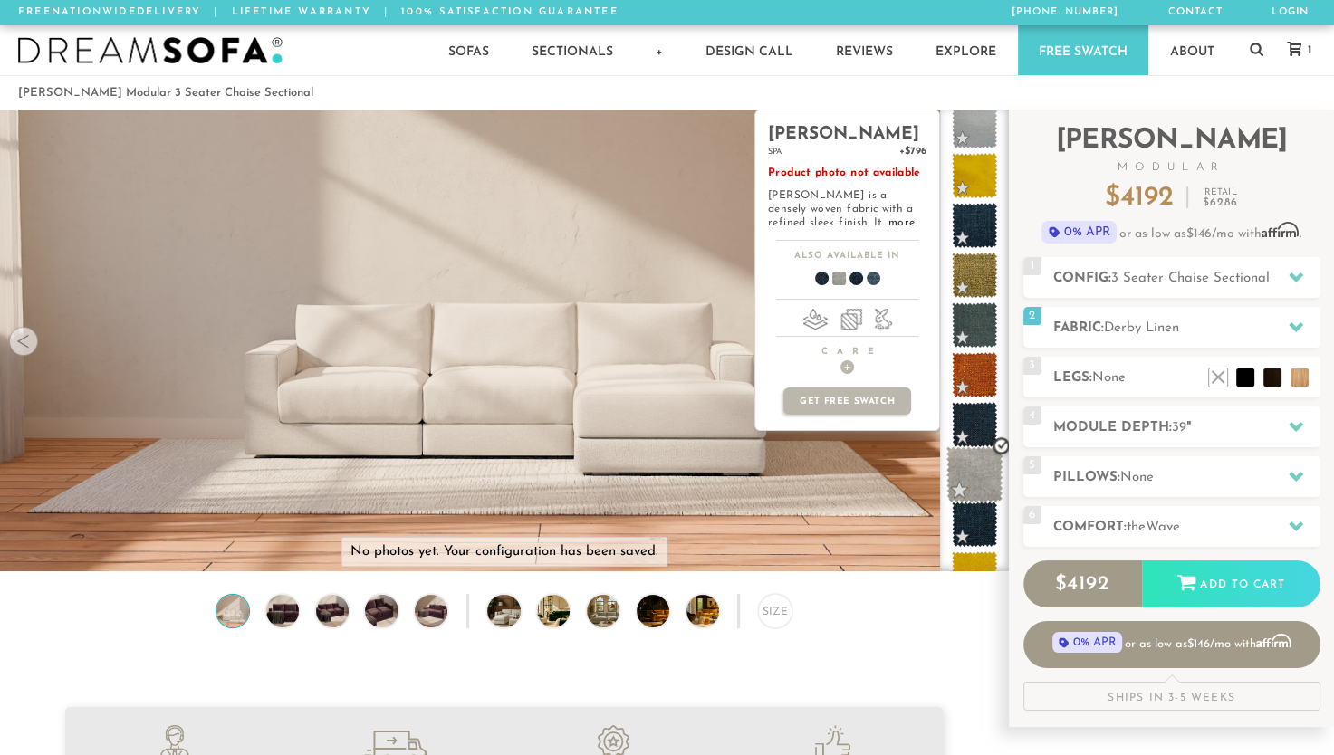
click at [982, 476] on span at bounding box center [975, 475] width 57 height 57
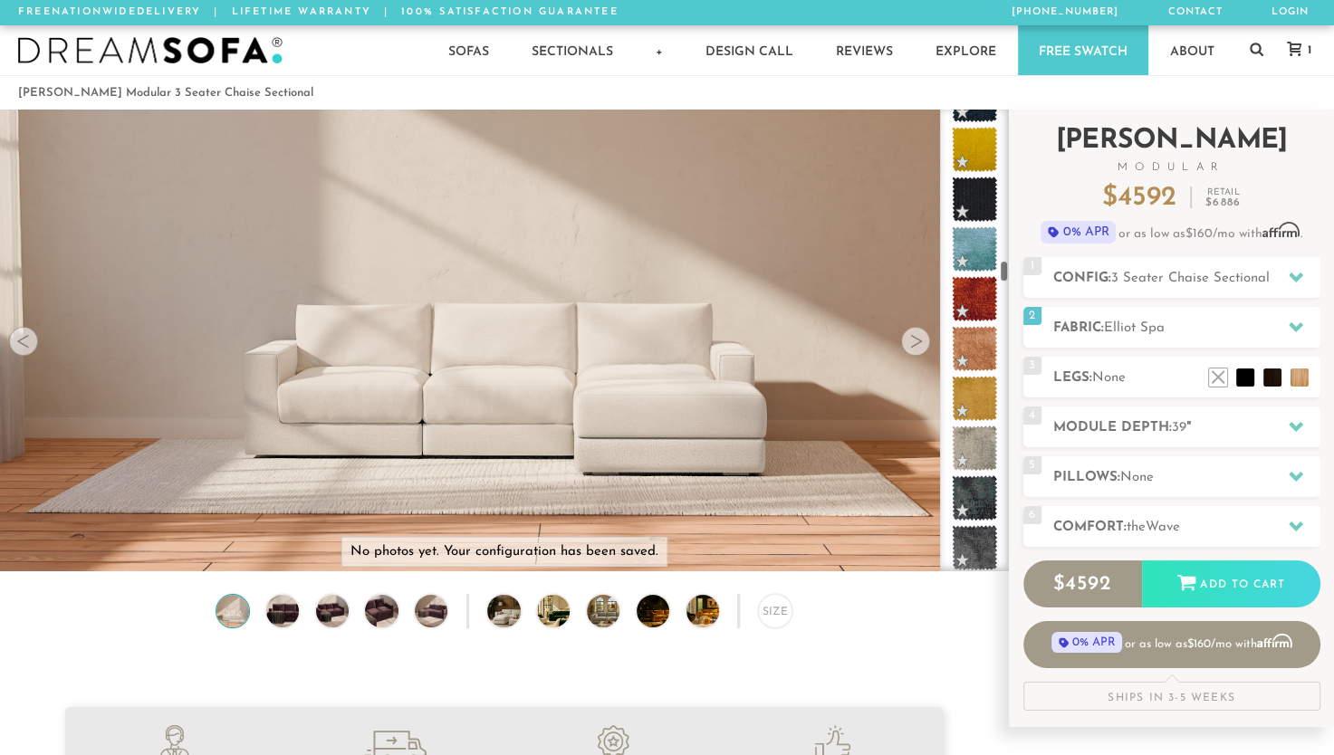
scroll to position [3571, 0]
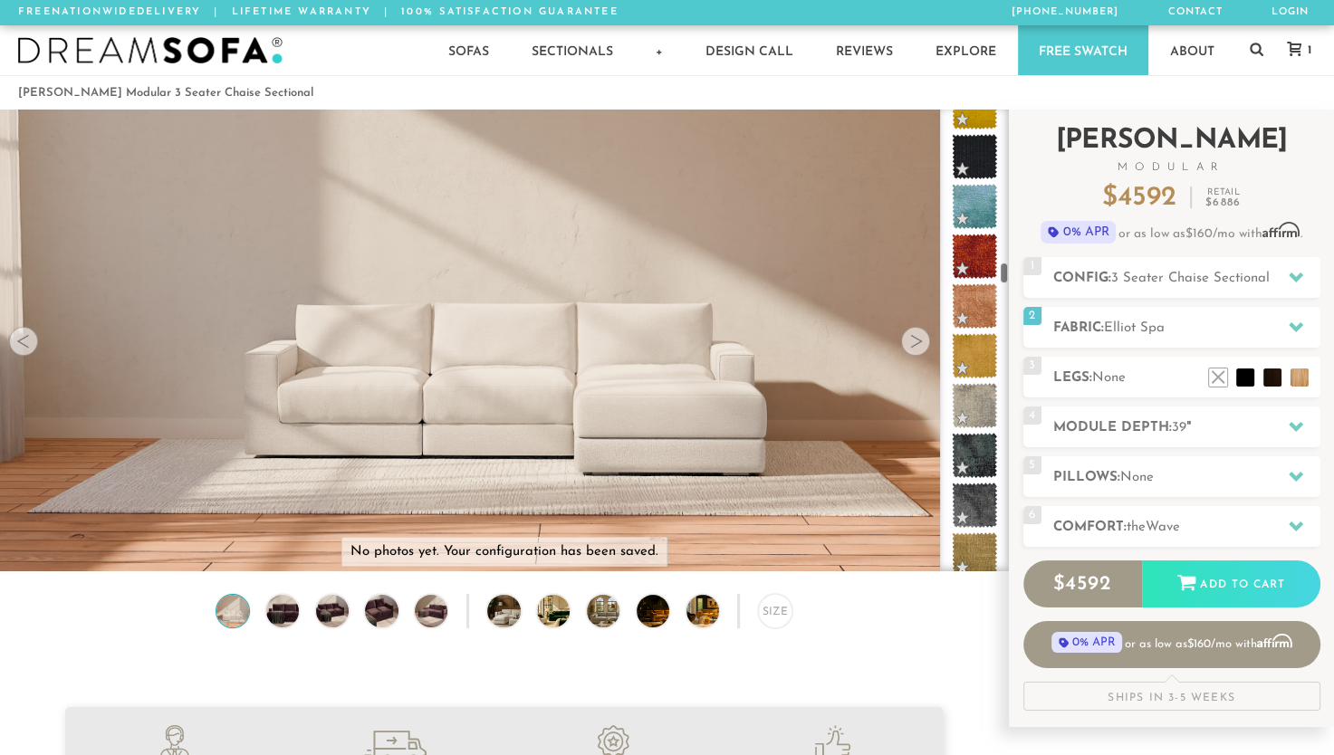
drag, startPoint x: 1004, startPoint y: 255, endPoint x: 1011, endPoint y: 275, distance: 20.9
click at [1011, 275] on div "Introducing [PERSON_NAME] Modular $ 4592 Retail $ 6886 $ 4592 Retail $ 6886 0% …" at bounding box center [1171, 419] width 325 height 618
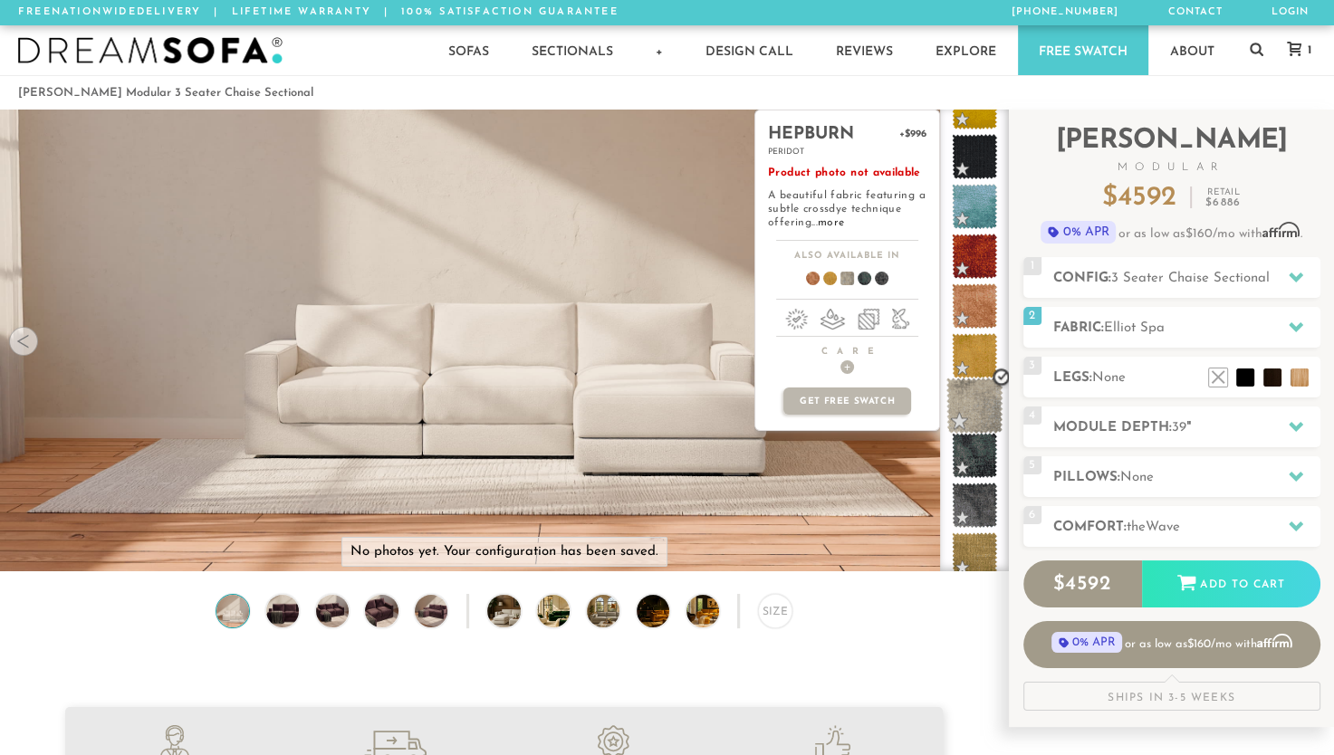
click at [982, 409] on span at bounding box center [975, 406] width 57 height 57
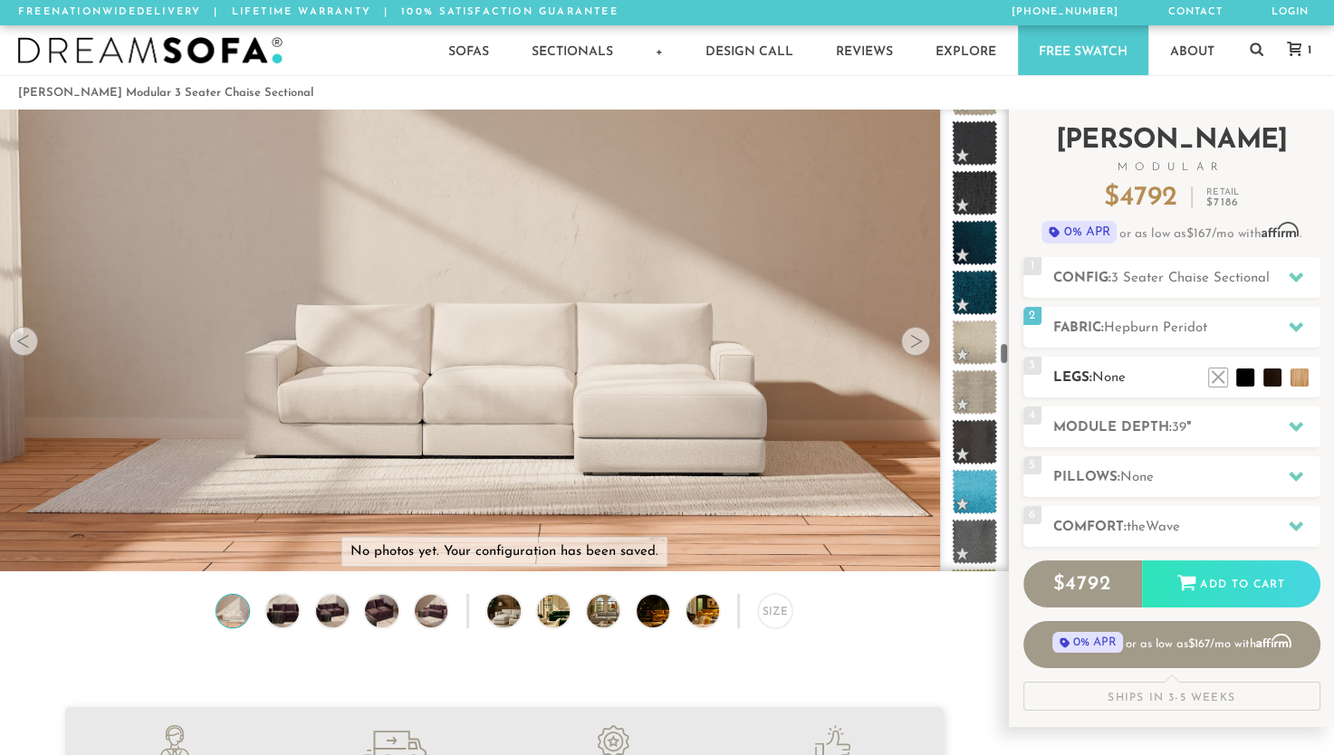
scroll to position [5549, 0]
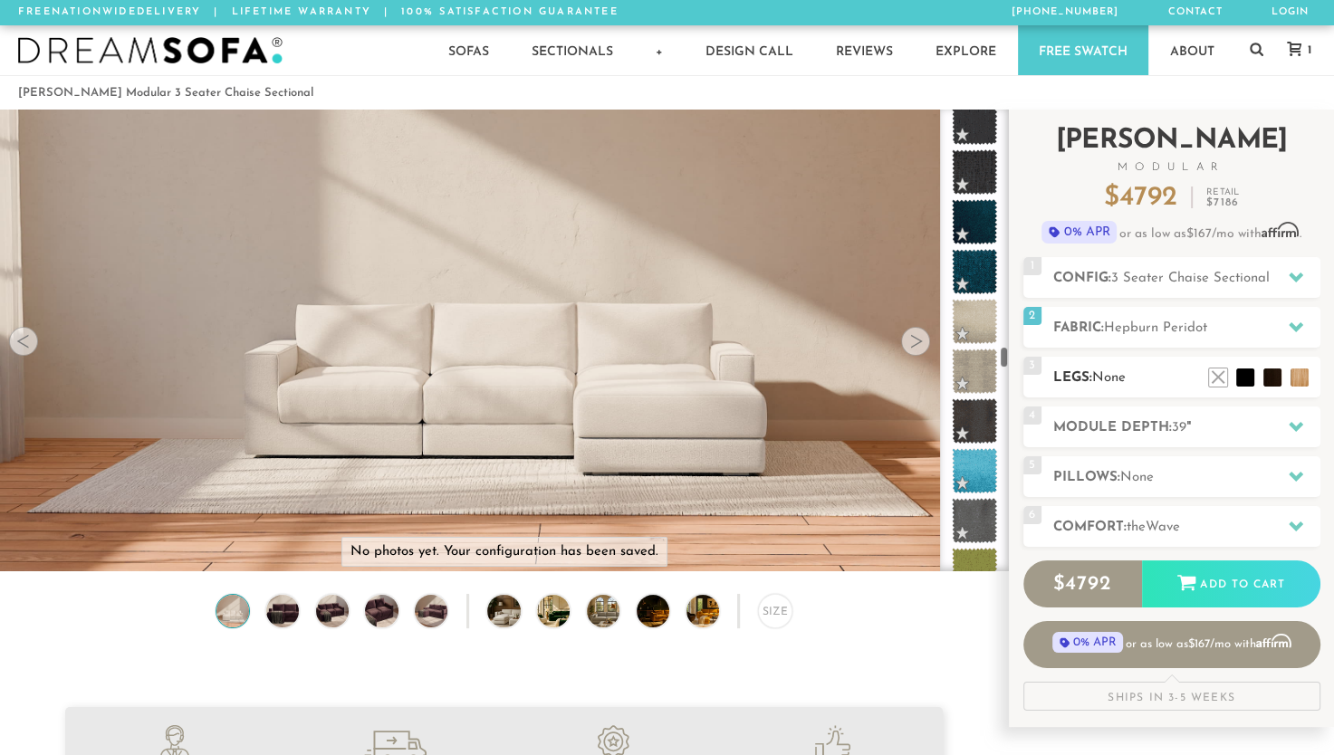
drag, startPoint x: 1004, startPoint y: 280, endPoint x: 1028, endPoint y: 364, distance: 87.5
click at [1028, 364] on div "Introducing [PERSON_NAME] Modular $ 4792 Retail $ 7186 $ 4792 Retail $ 7186 0% …" at bounding box center [1171, 419] width 325 height 618
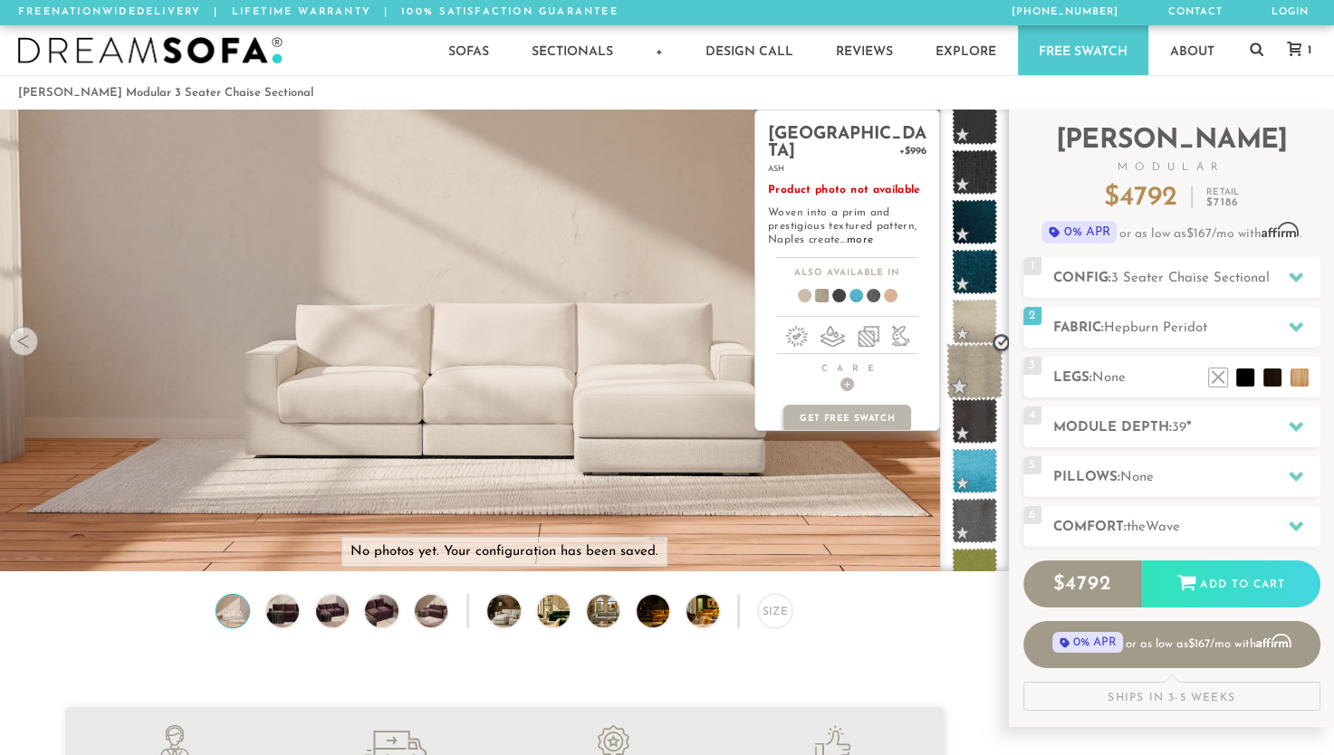
click at [971, 360] on span at bounding box center [975, 371] width 57 height 57
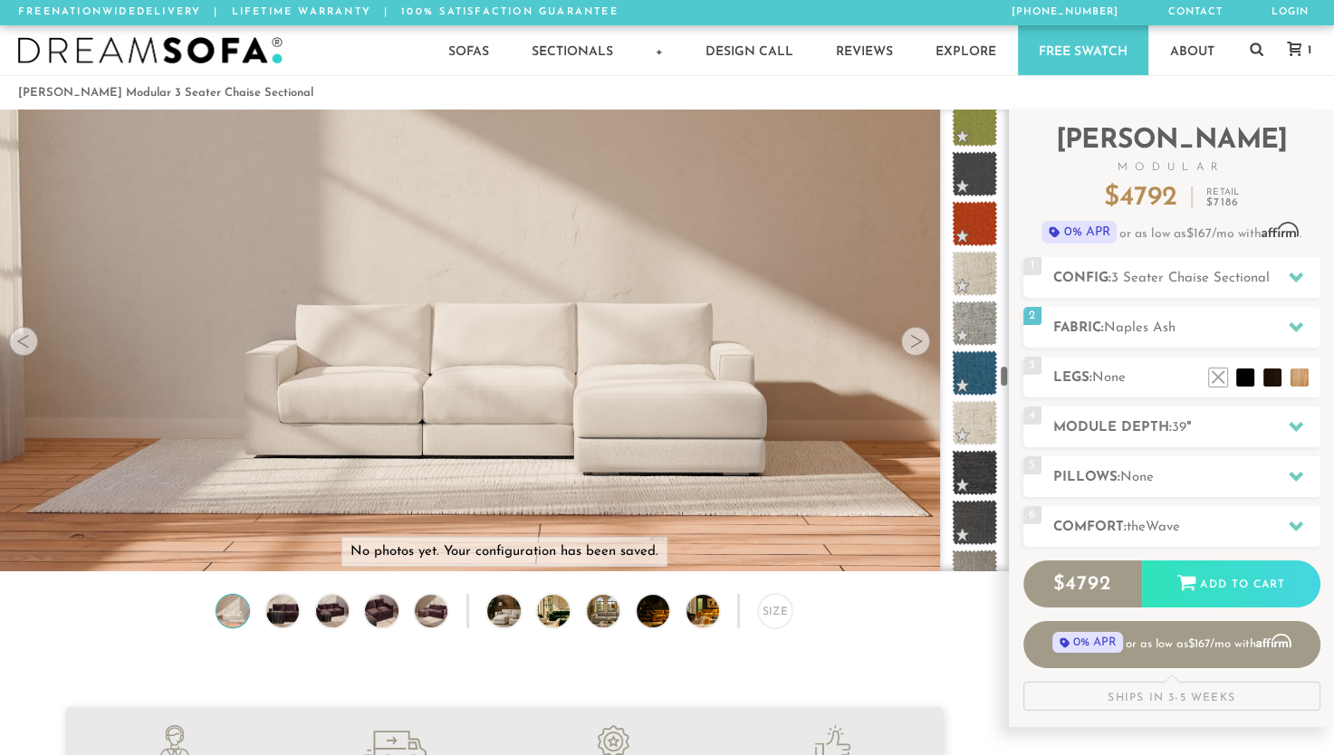
drag, startPoint x: 1004, startPoint y: 360, endPoint x: 1007, endPoint y: 380, distance: 20.3
click at [1007, 380] on div at bounding box center [974, 341] width 69 height 462
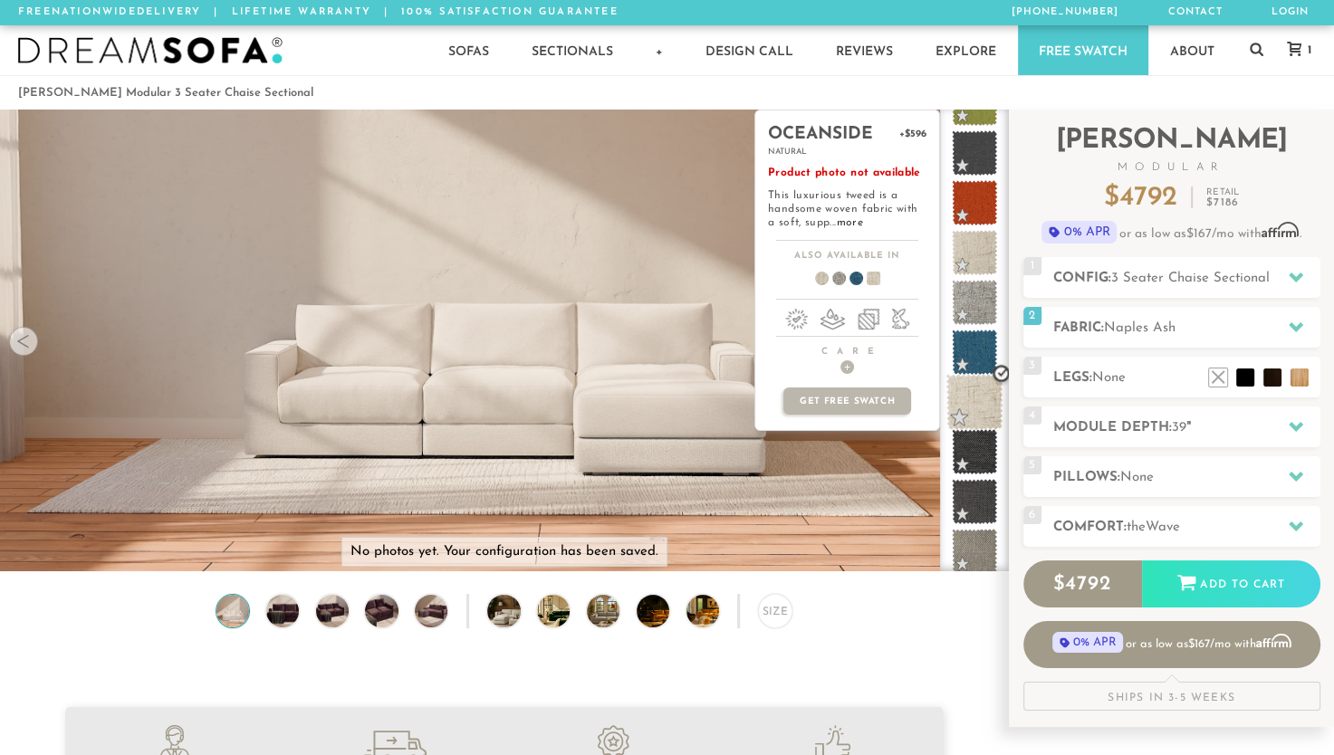
click at [973, 389] on span at bounding box center [975, 402] width 57 height 57
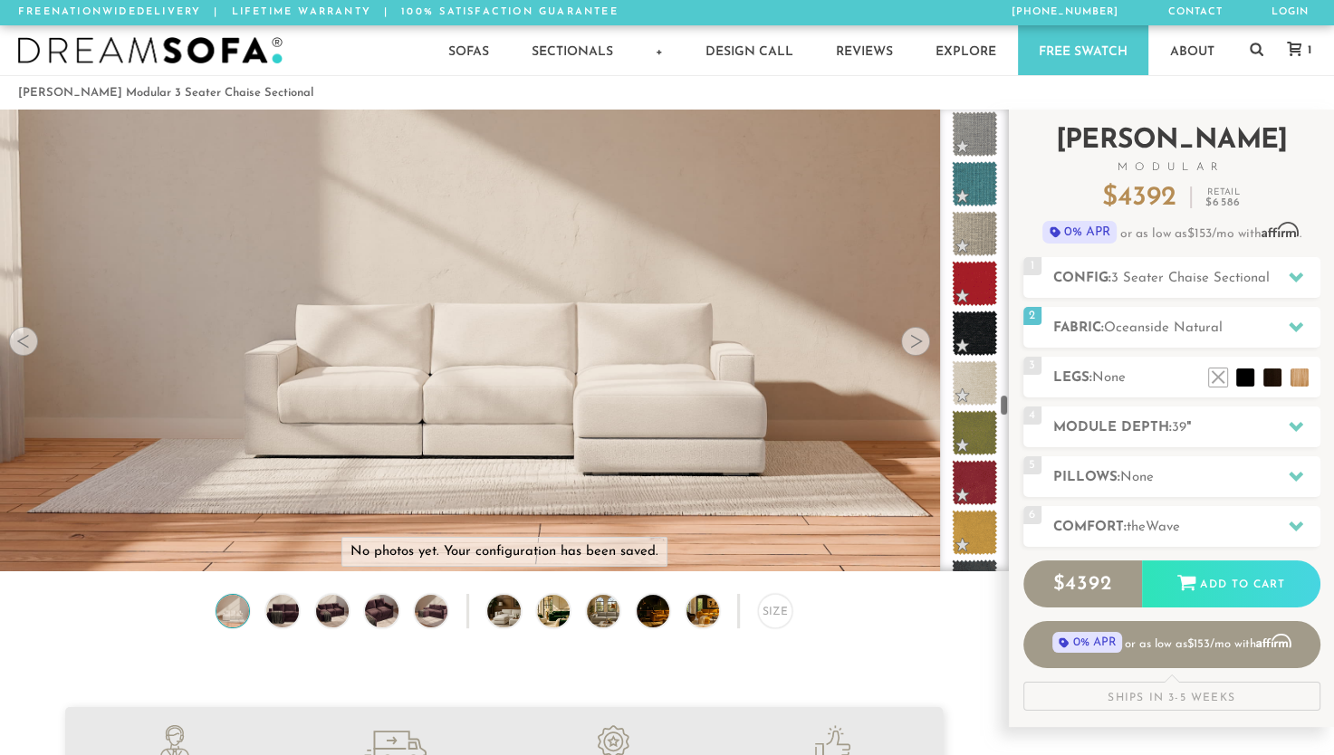
scroll to position [6718, 0]
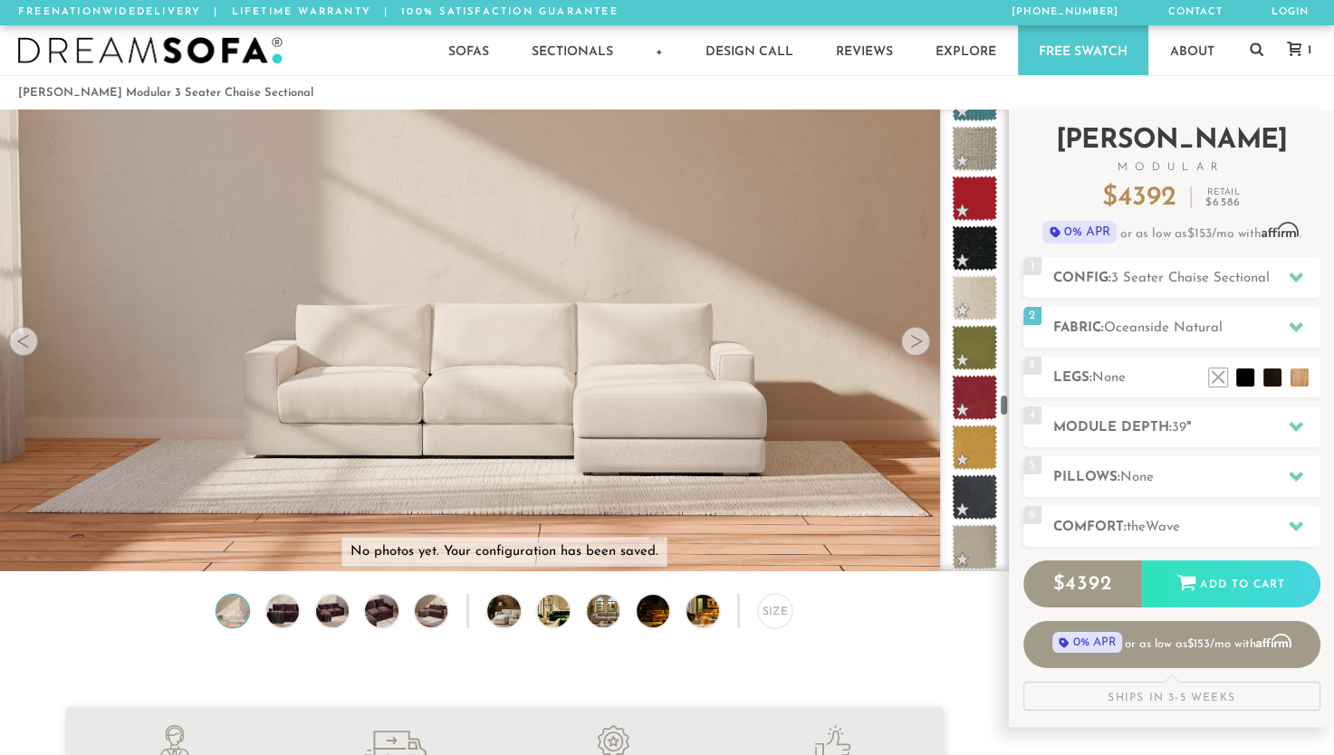
drag, startPoint x: 1003, startPoint y: 376, endPoint x: 1010, endPoint y: 406, distance: 30.8
click at [1010, 406] on div "Introducing [PERSON_NAME] Modular $ 4392 Retail $ 6586 $ 4392 Retail $ 6586 0% …" at bounding box center [1171, 419] width 325 height 618
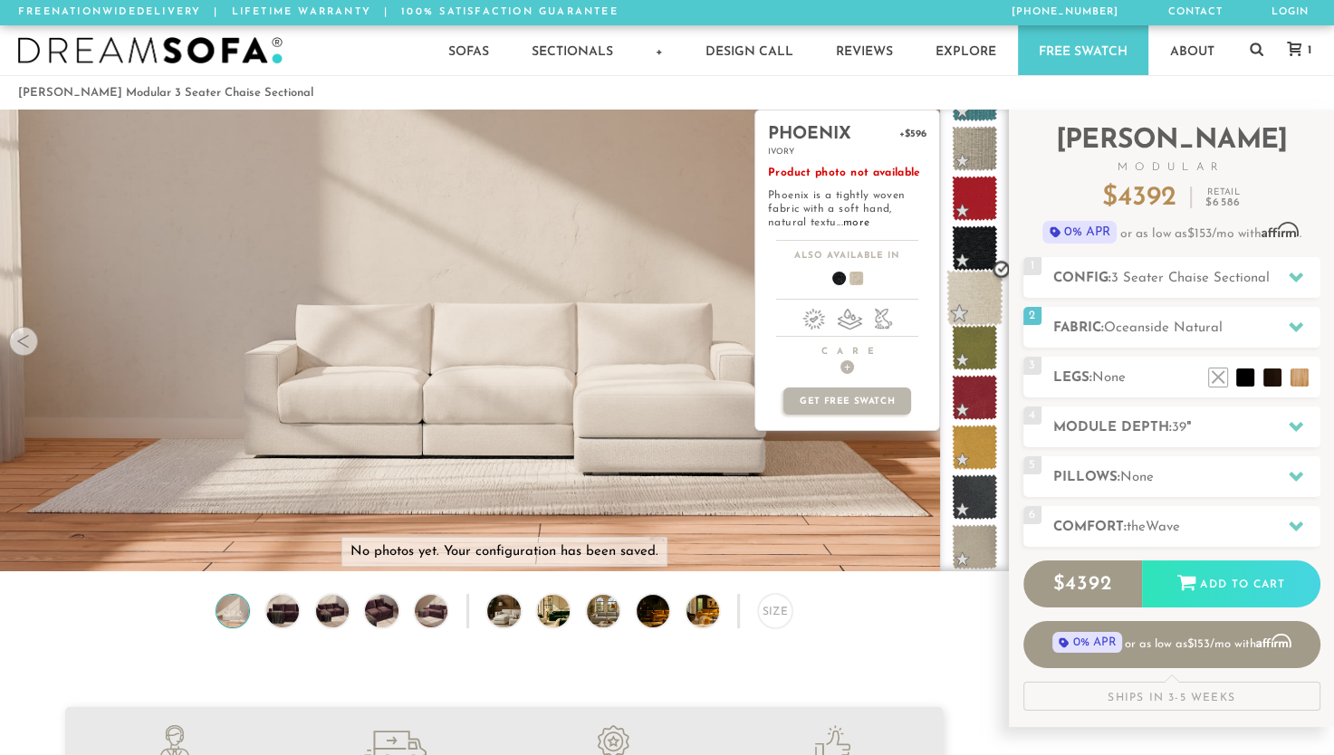
click at [975, 297] on span at bounding box center [975, 298] width 57 height 57
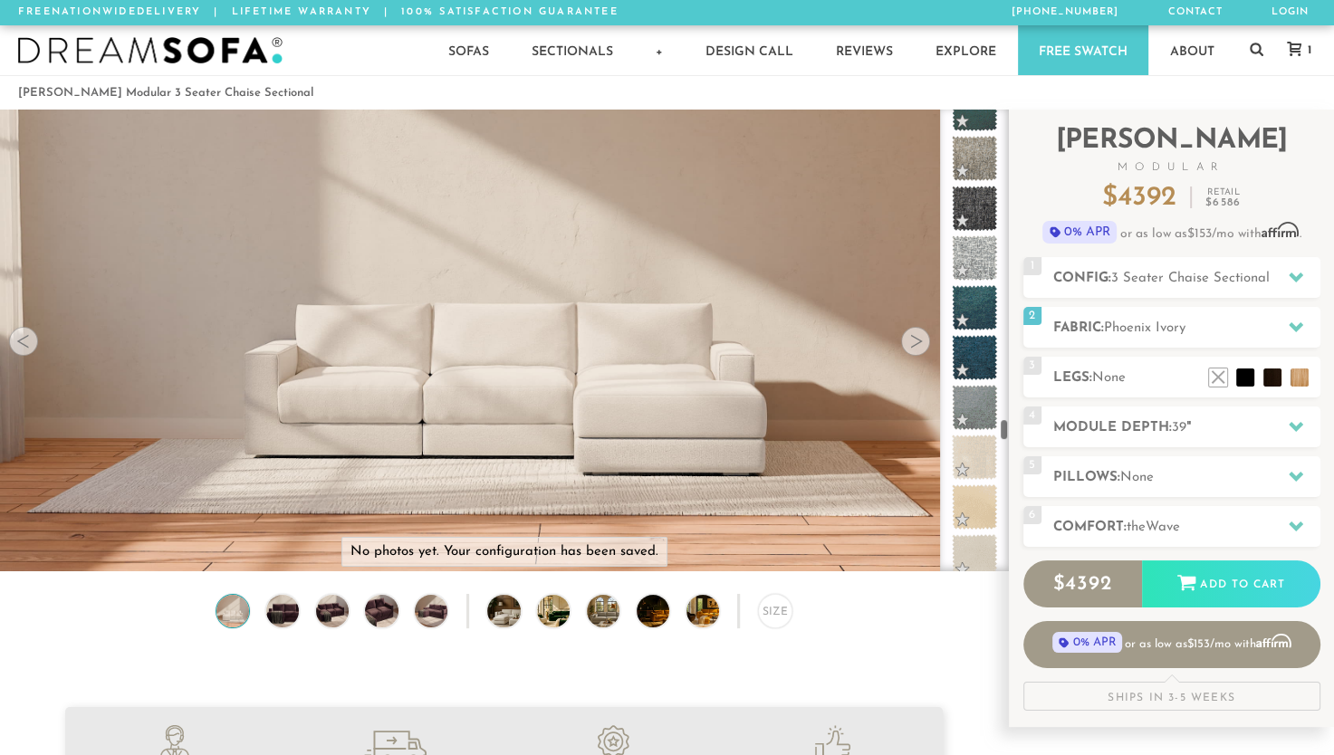
scroll to position [7250, 0]
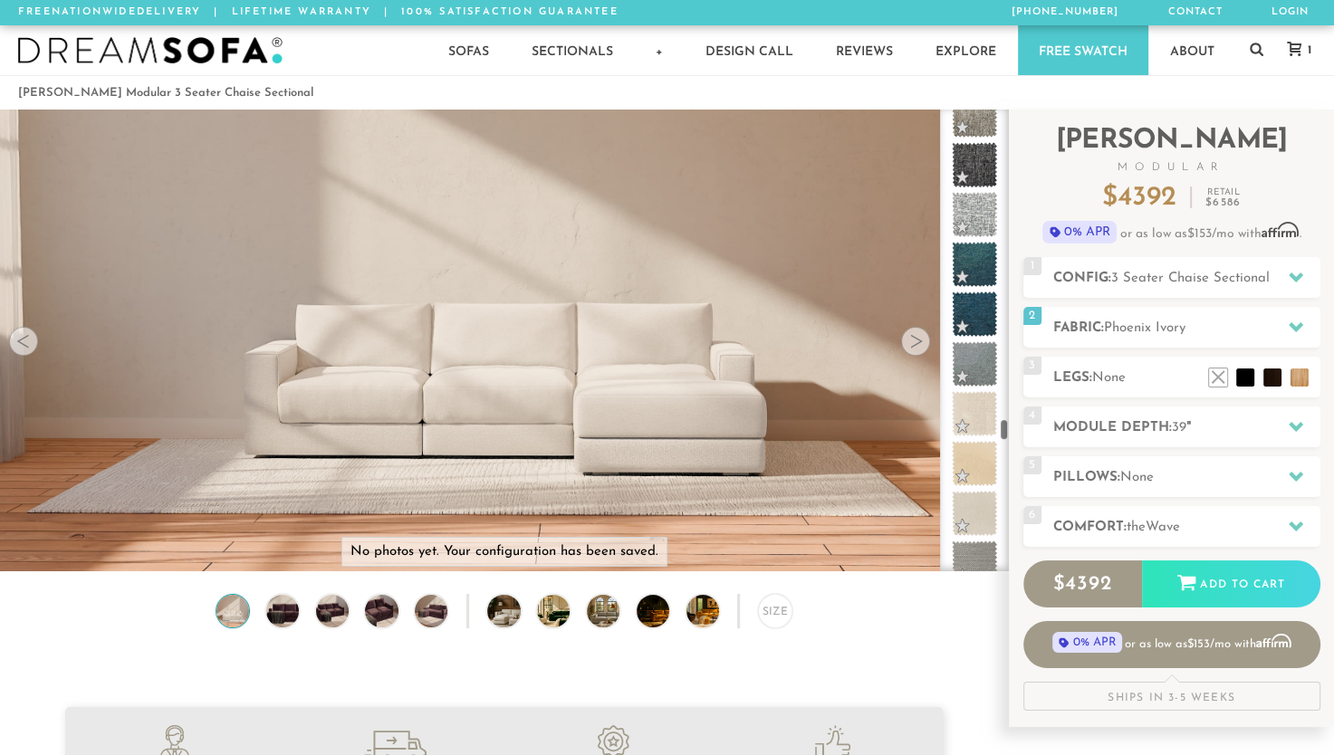
drag, startPoint x: 1000, startPoint y: 405, endPoint x: 1004, endPoint y: 428, distance: 22.9
click at [1004, 428] on div at bounding box center [974, 341] width 69 height 462
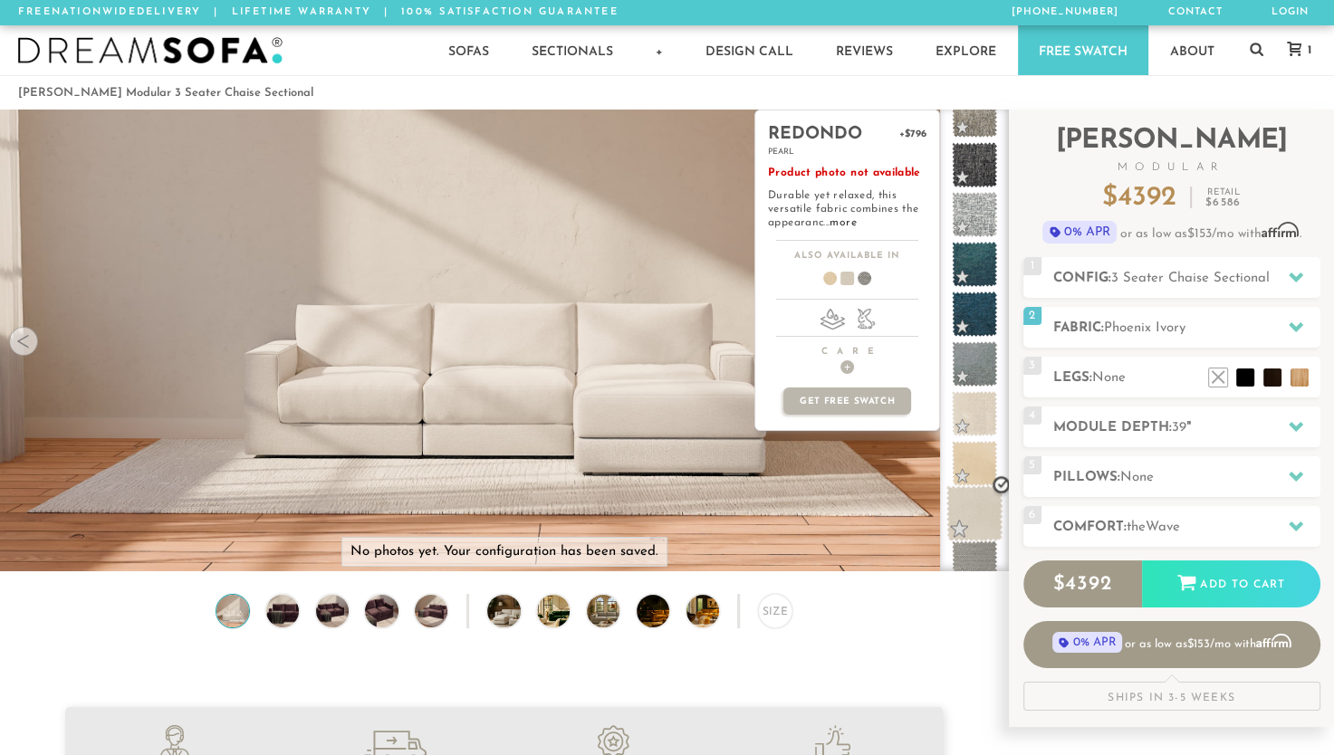
click at [971, 503] on span at bounding box center [975, 513] width 57 height 57
click at [841, 224] on link "more" at bounding box center [843, 222] width 26 height 11
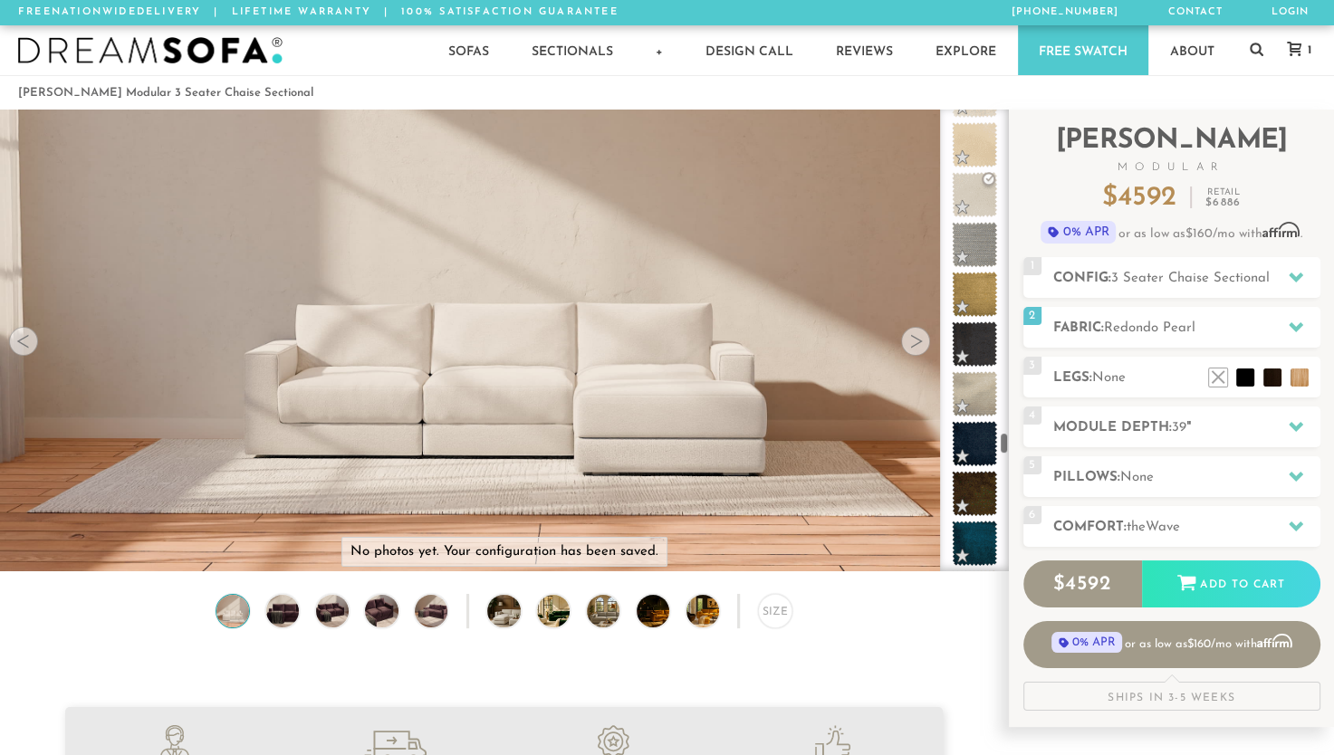
scroll to position [7611, 0]
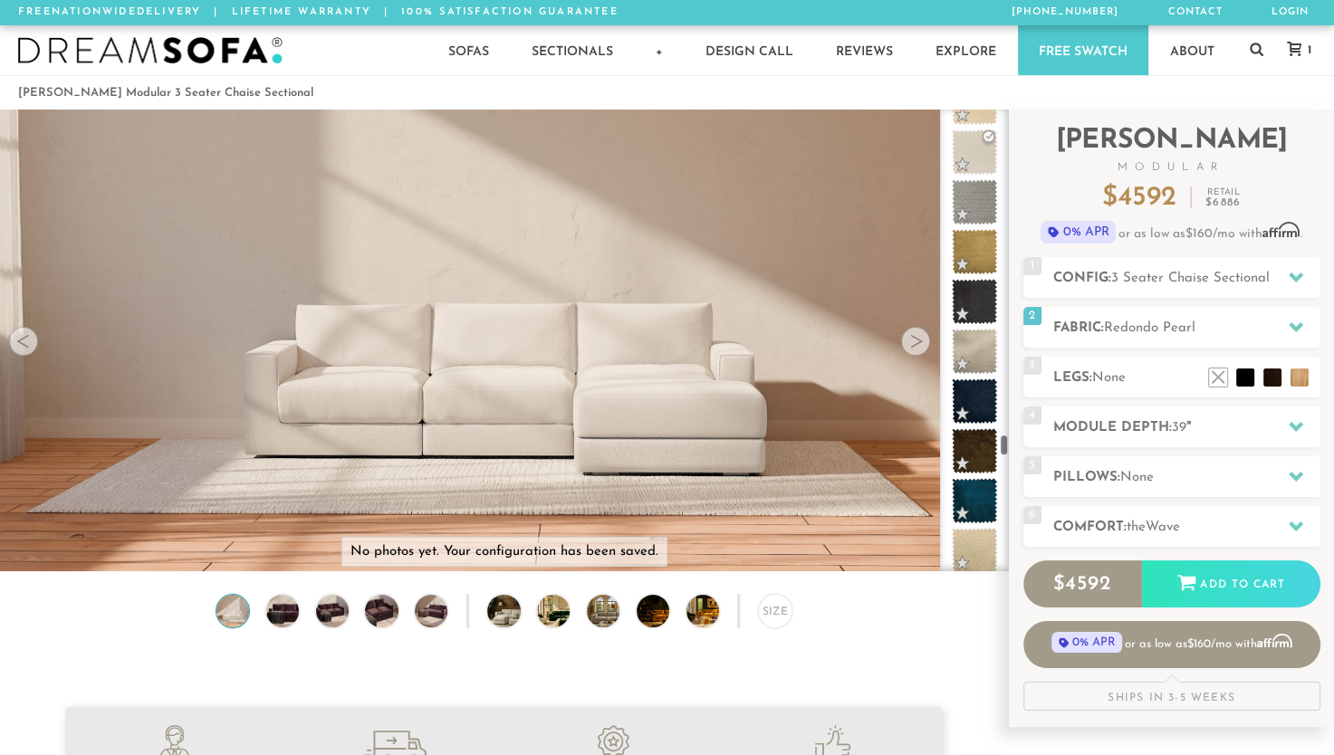
drag, startPoint x: 1001, startPoint y: 428, endPoint x: 1007, endPoint y: 444, distance: 16.7
click at [1007, 444] on div at bounding box center [974, 341] width 69 height 462
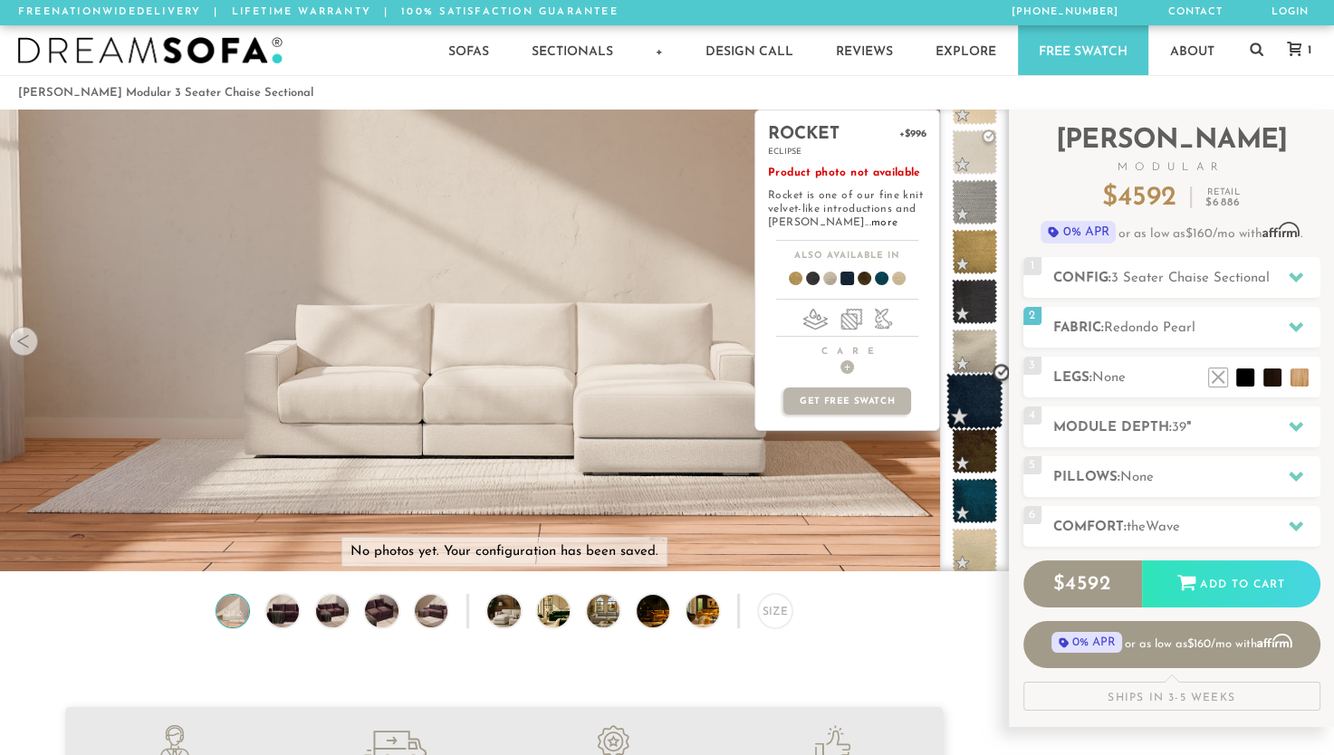
click at [965, 395] on span at bounding box center [975, 401] width 57 height 57
click at [996, 553] on span at bounding box center [975, 551] width 57 height 57
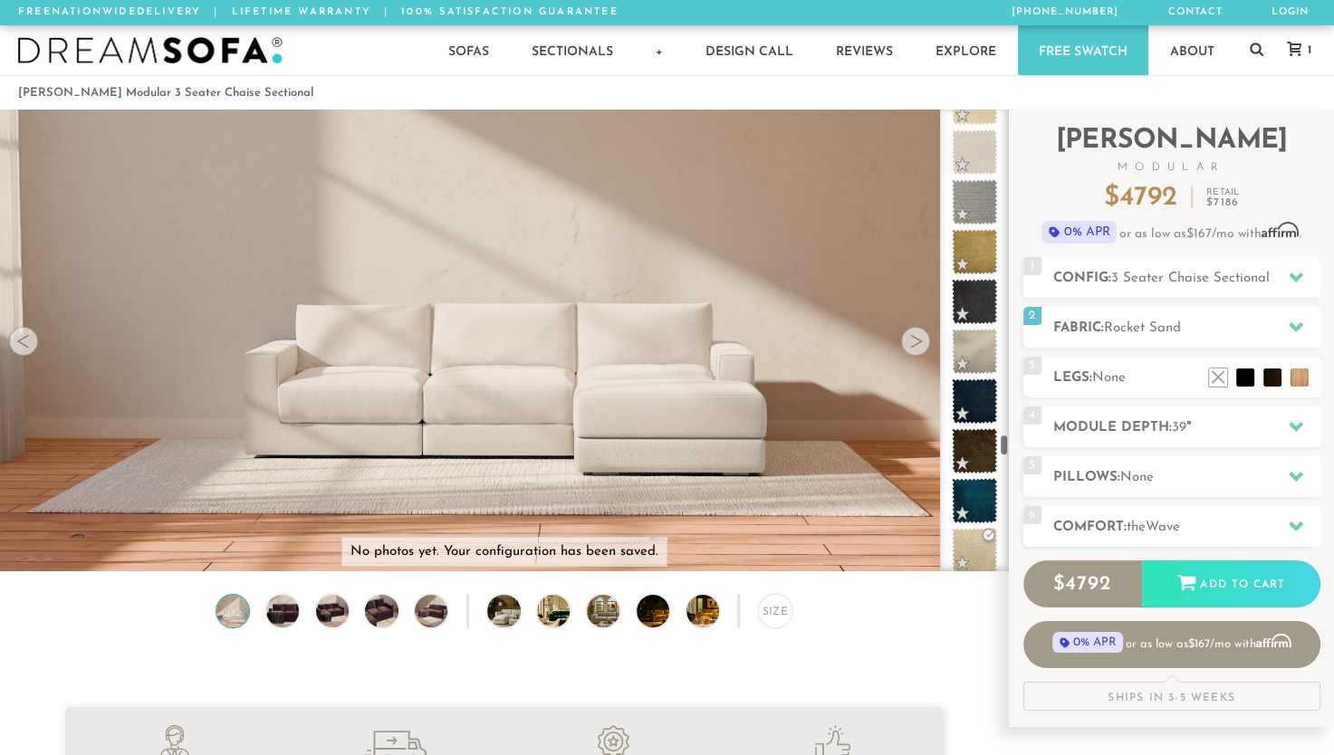
click at [1007, 449] on div at bounding box center [974, 341] width 69 height 462
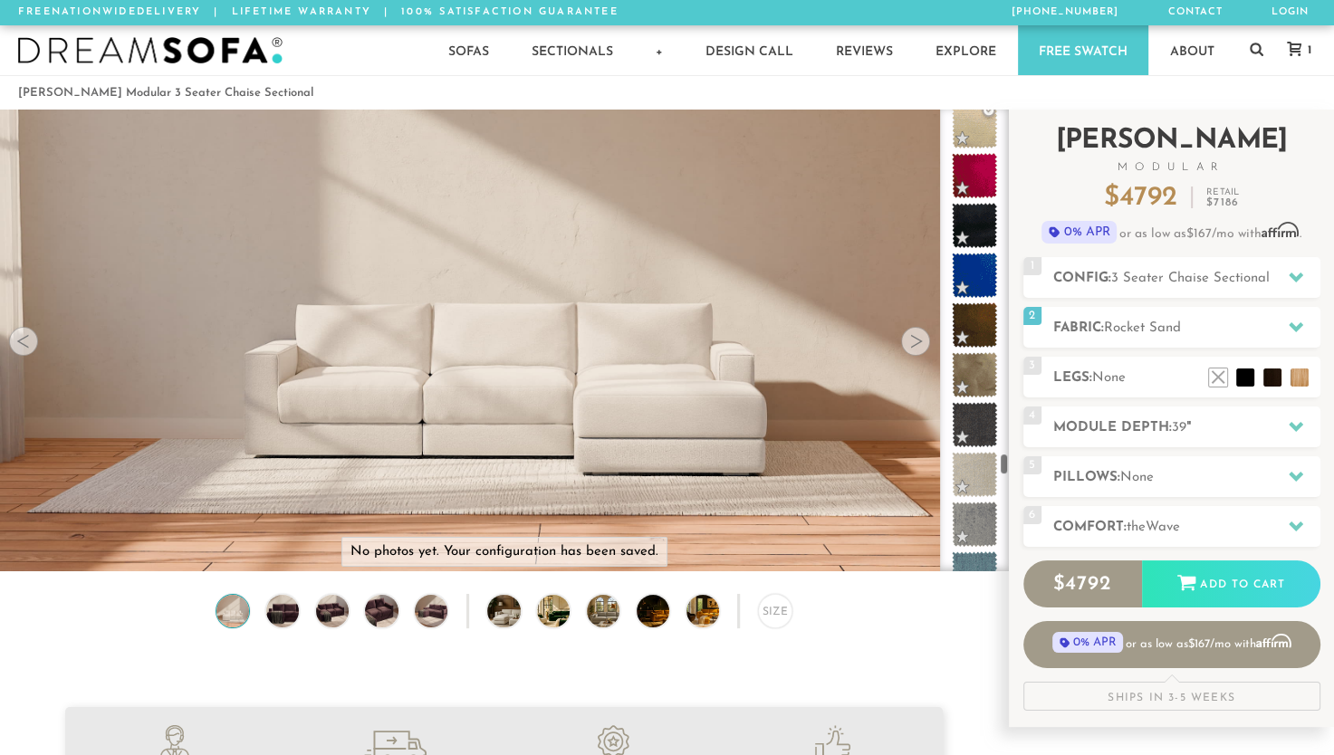
scroll to position [8057, 0]
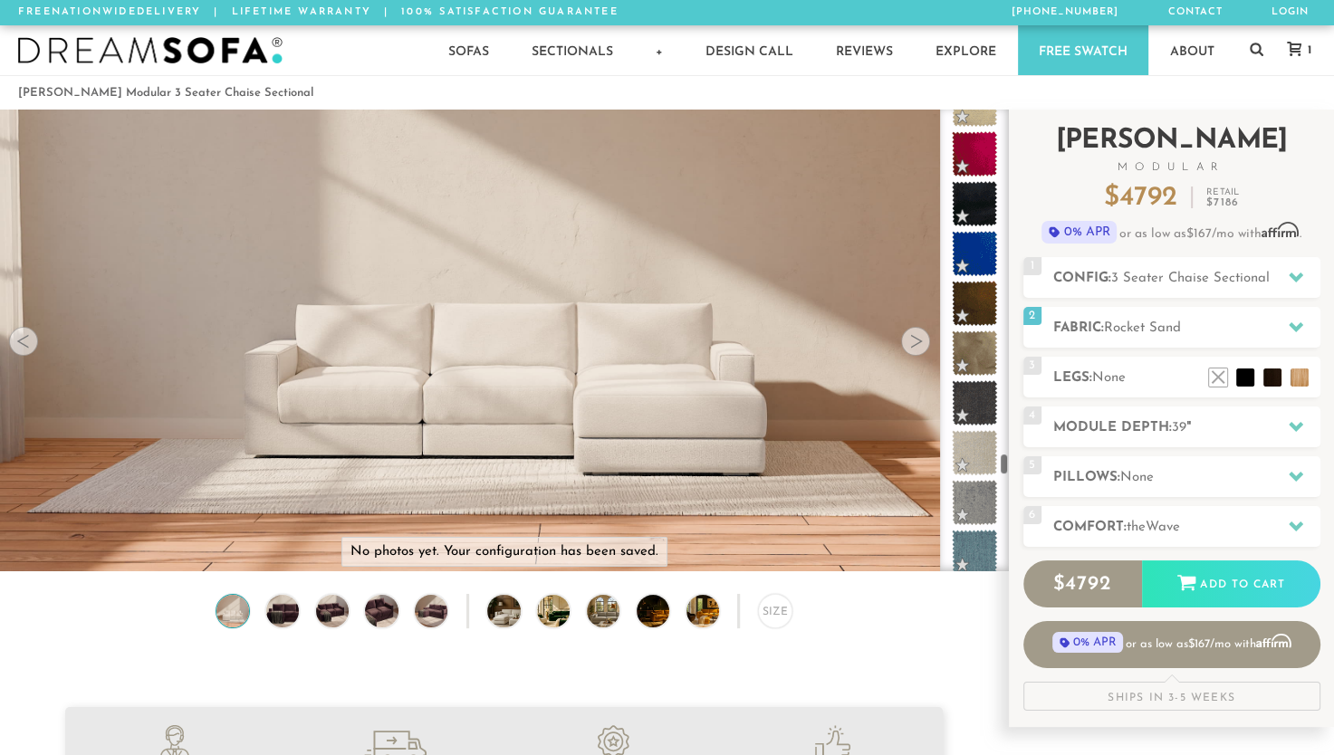
drag, startPoint x: 1007, startPoint y: 449, endPoint x: 1011, endPoint y: 468, distance: 19.4
click at [1011, 468] on div "Introducing [PERSON_NAME] Modular $ 4792 Retail $ 7186 $ 4792 Retail $ 7186 0% …" at bounding box center [1171, 419] width 325 height 618
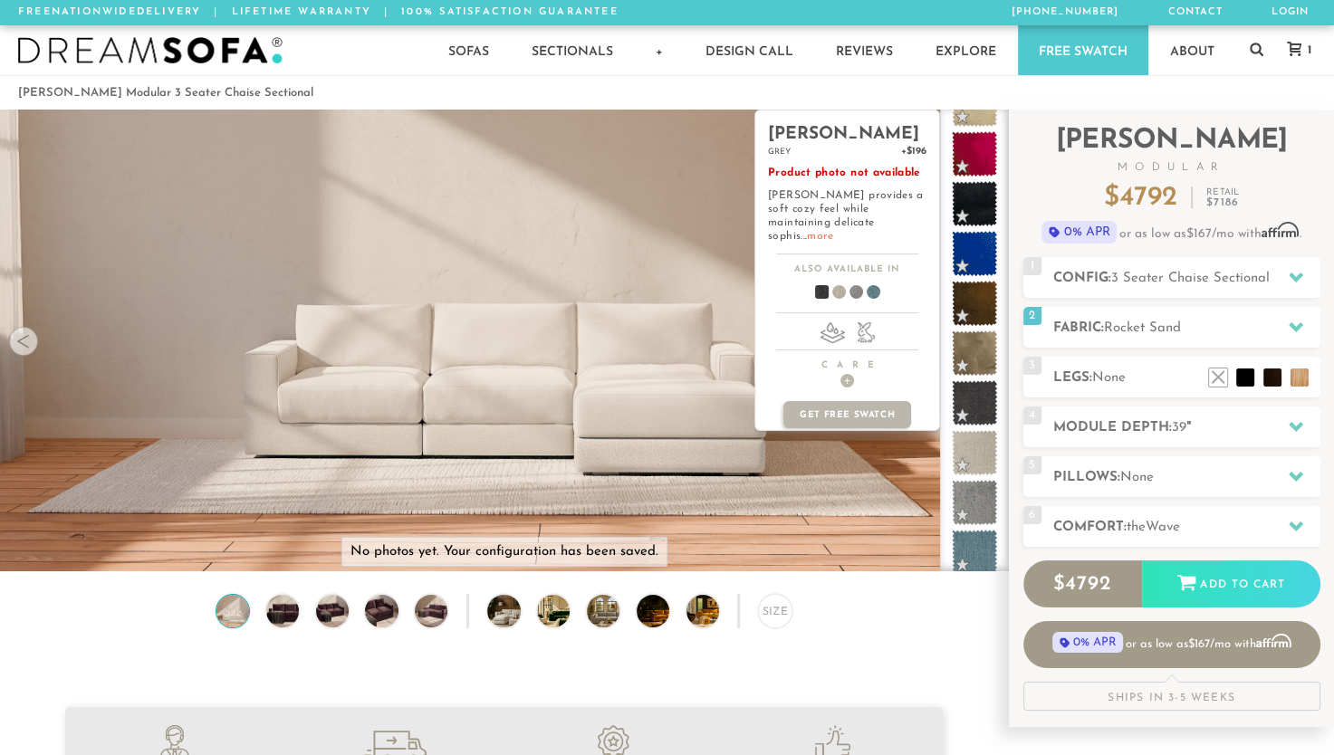
click at [833, 231] on link "more" at bounding box center [820, 236] width 26 height 11
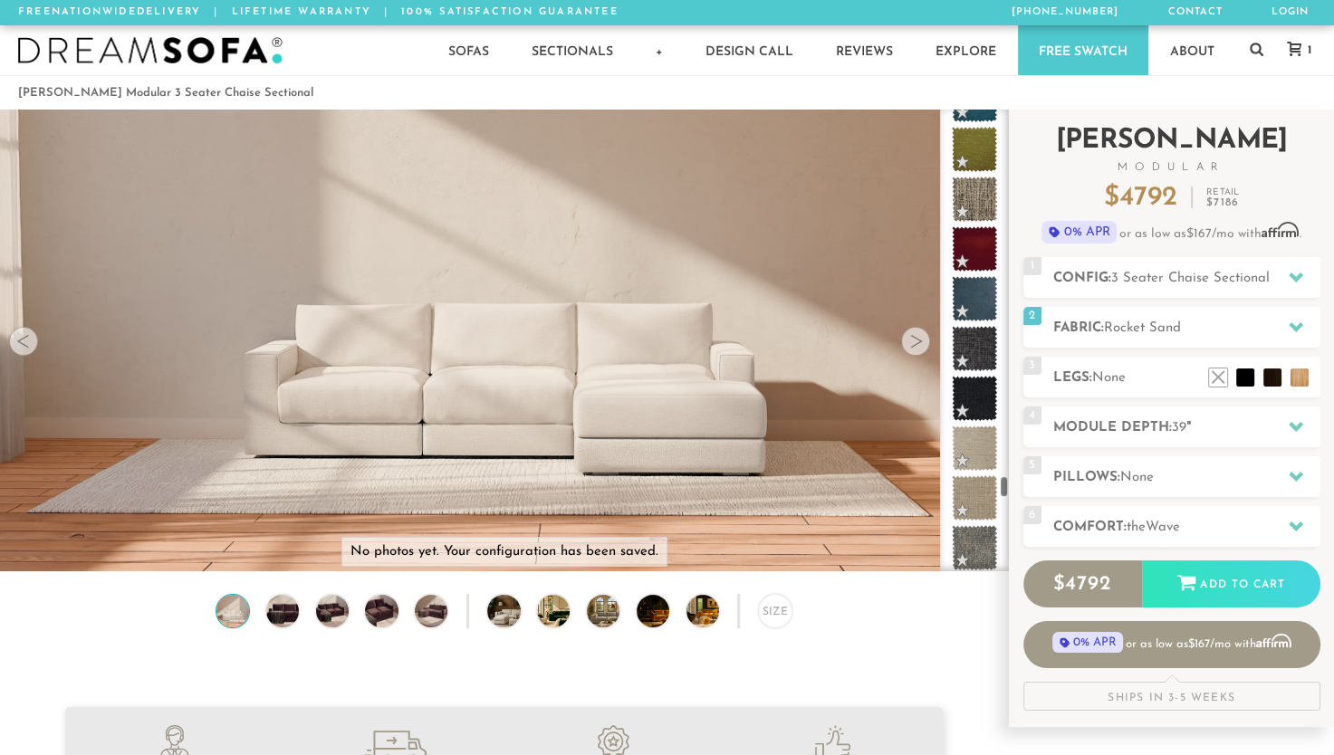
scroll to position [8653, 0]
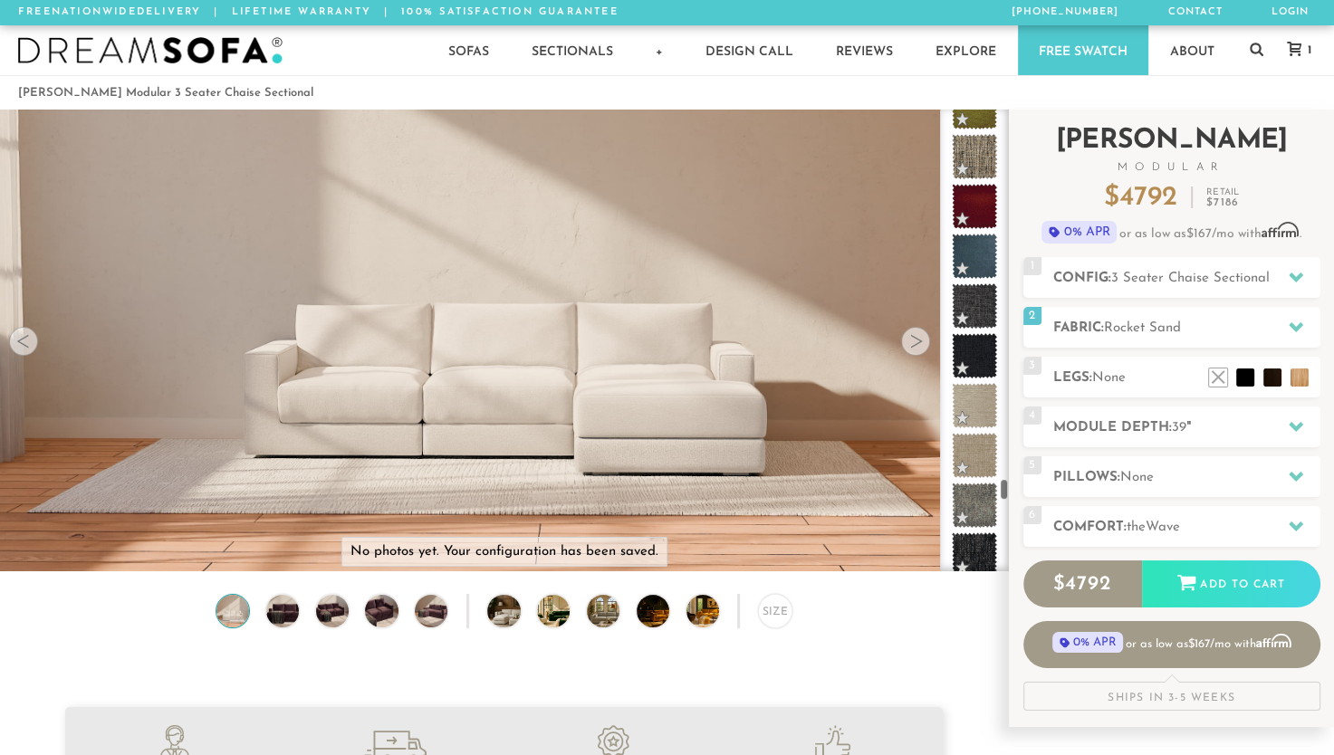
drag, startPoint x: 1004, startPoint y: 462, endPoint x: 1014, endPoint y: 487, distance: 27.2
click at [1014, 487] on div "Introducing [PERSON_NAME] Modular $ 4792 Retail $ 7186 $ 4792 Retail $ 7186 0% …" at bounding box center [1171, 419] width 325 height 618
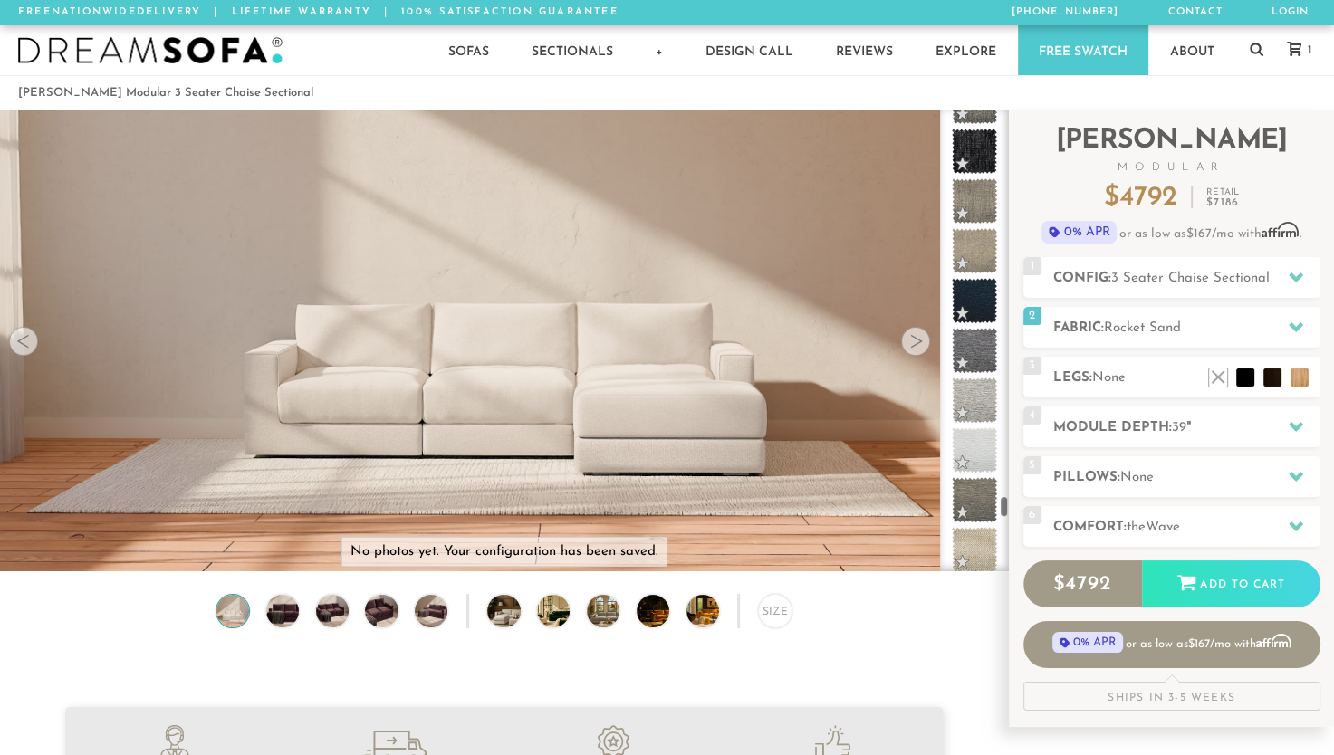
drag, startPoint x: 1003, startPoint y: 488, endPoint x: 1005, endPoint y: 506, distance: 18.3
click at [1005, 506] on div at bounding box center [974, 341] width 69 height 462
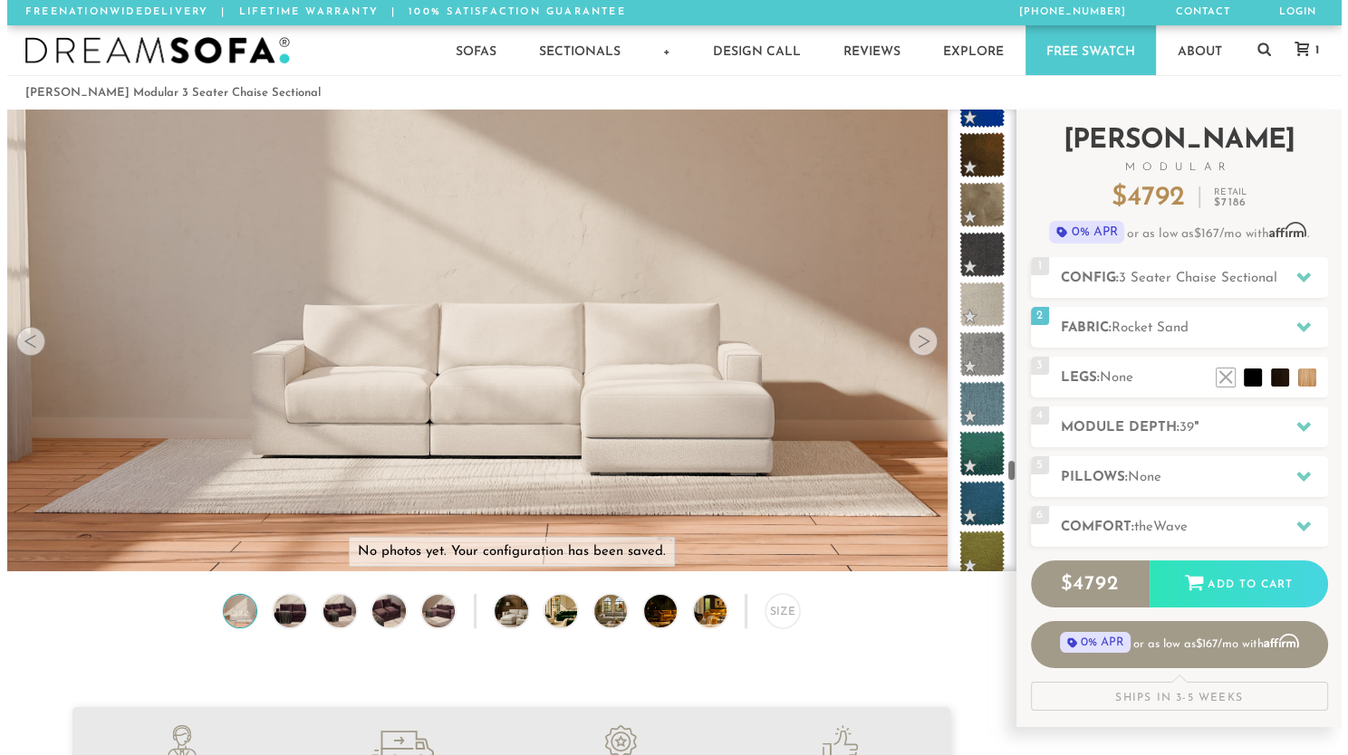
scroll to position [8184, 0]
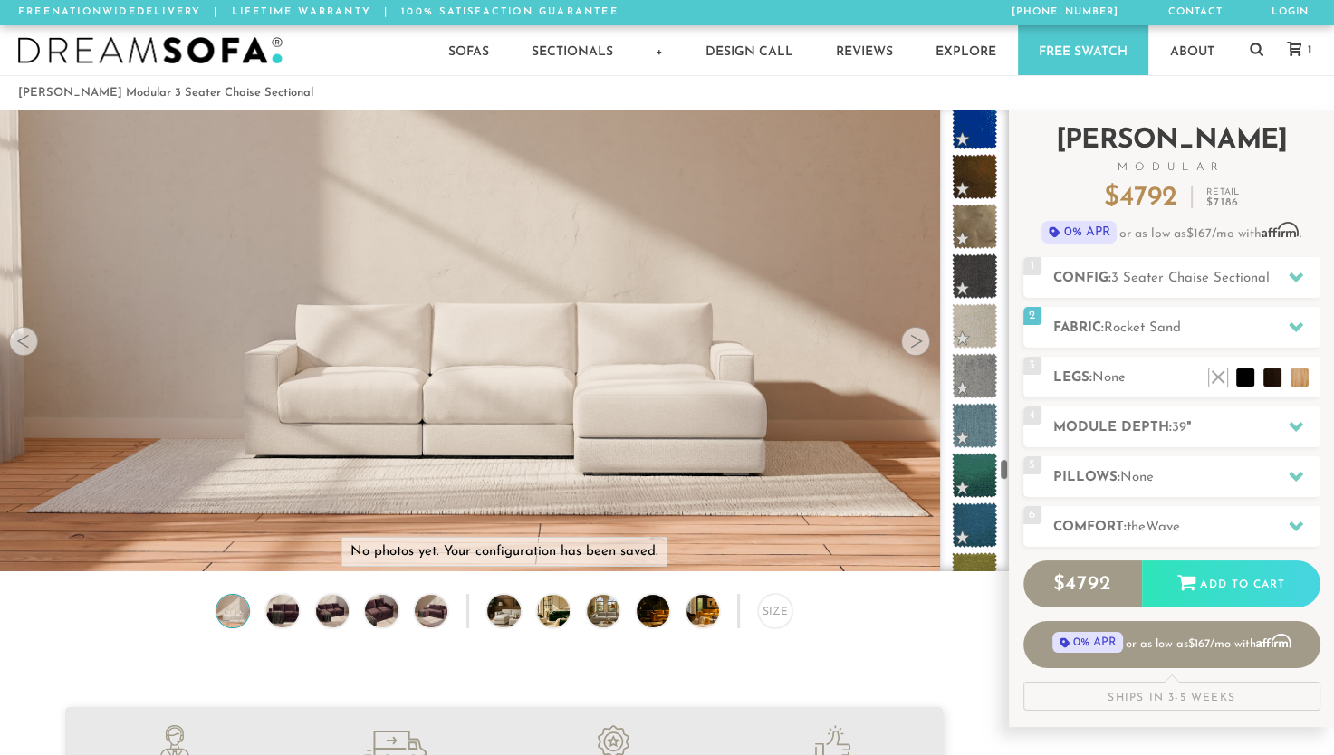
drag, startPoint x: 1004, startPoint y: 507, endPoint x: 1022, endPoint y: 469, distance: 42.1
click at [1022, 469] on div "Introducing [PERSON_NAME] Modular $ 4792 Retail $ 7186 $ 4792 Retail $ 7186 0% …" at bounding box center [1171, 419] width 325 height 618
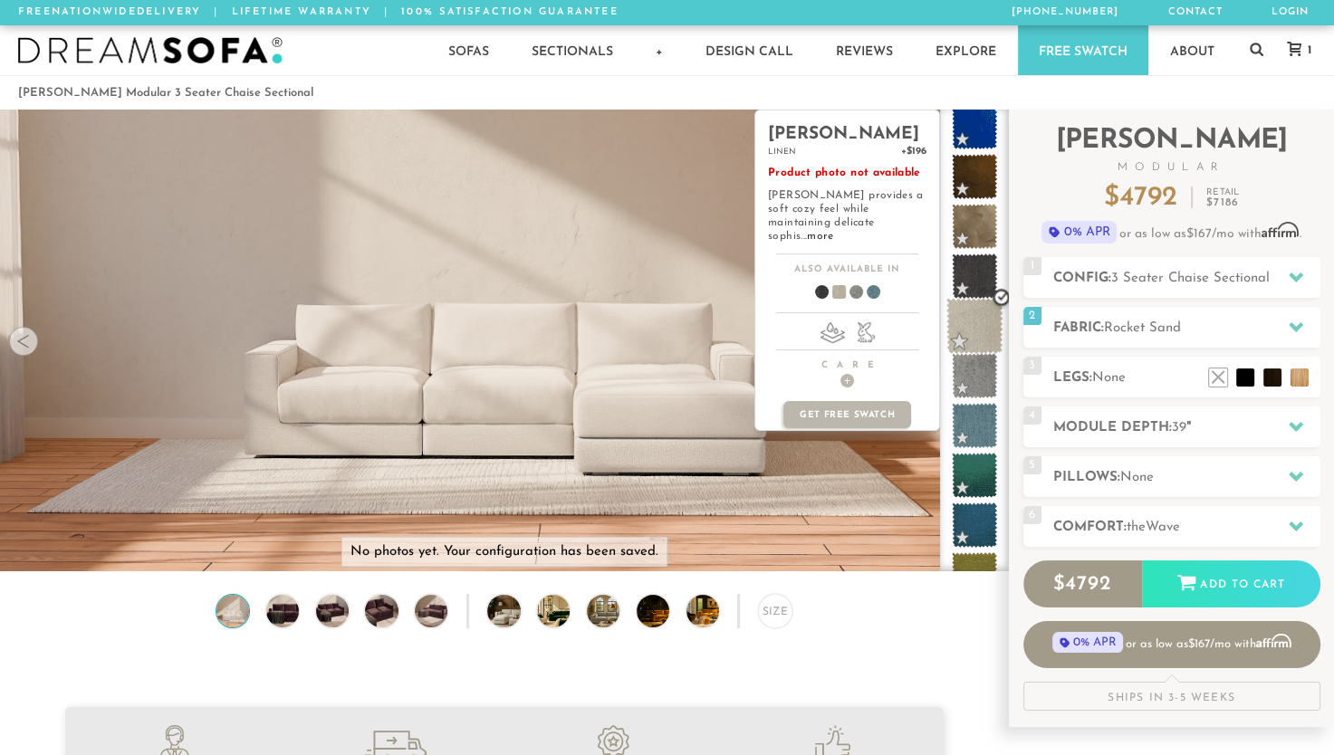
click at [970, 313] on span at bounding box center [975, 326] width 57 height 57
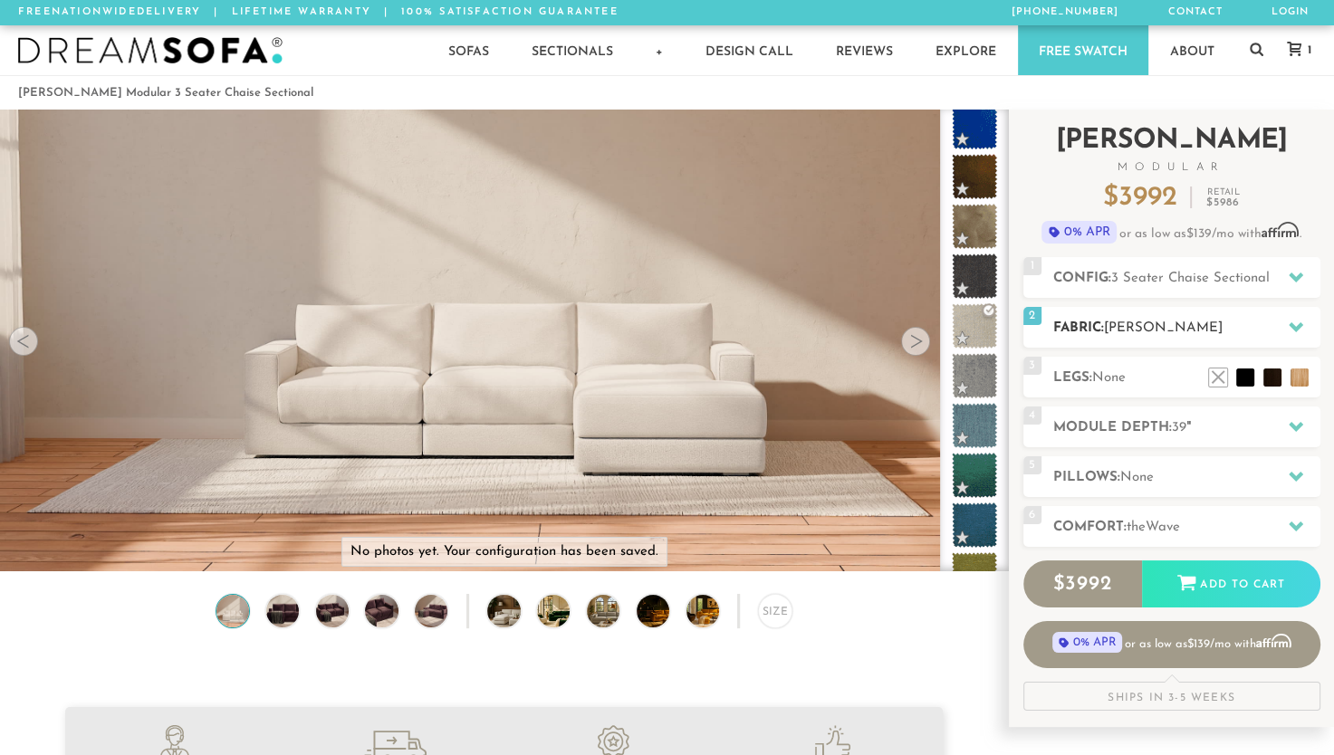
click at [1163, 318] on h2 "Fabric: [PERSON_NAME]" at bounding box center [1186, 328] width 267 height 21
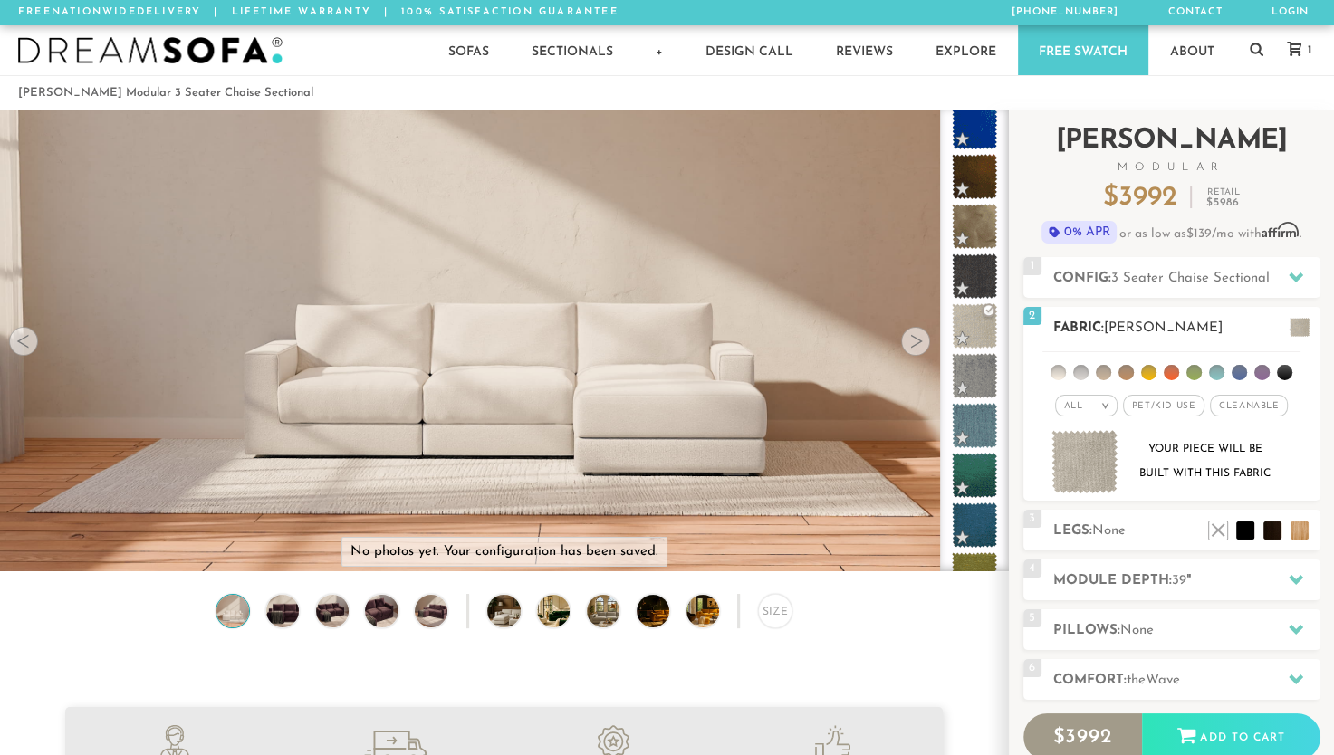
click at [1091, 469] on img at bounding box center [1085, 462] width 67 height 64
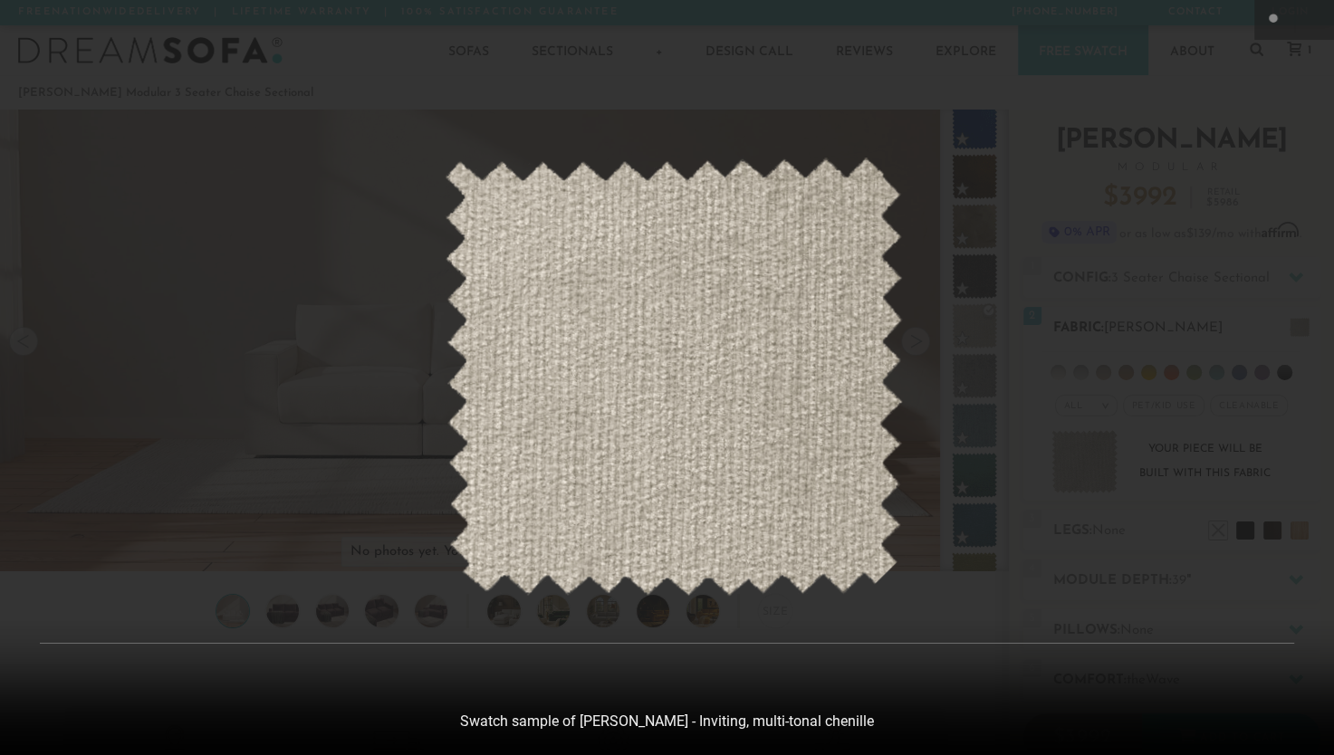
scroll to position [20031, 1333]
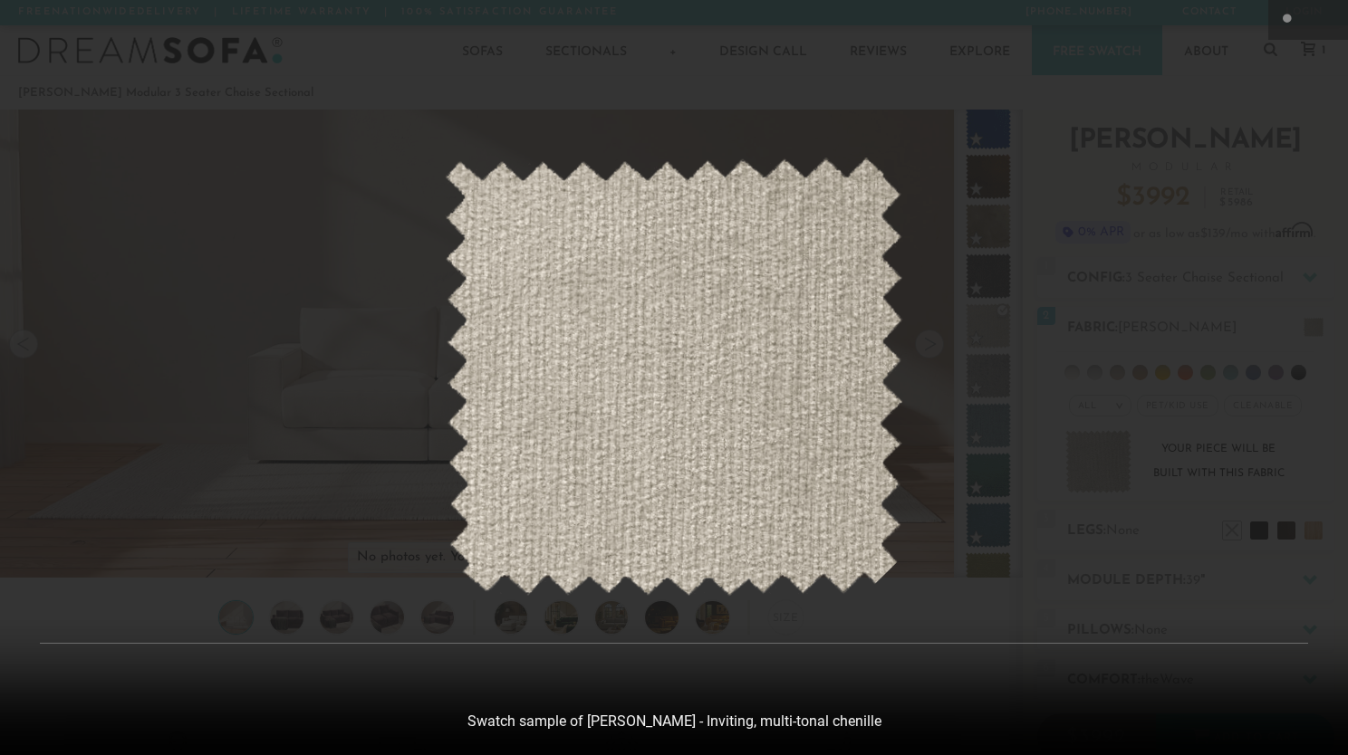
click at [708, 392] on img at bounding box center [674, 377] width 458 height 439
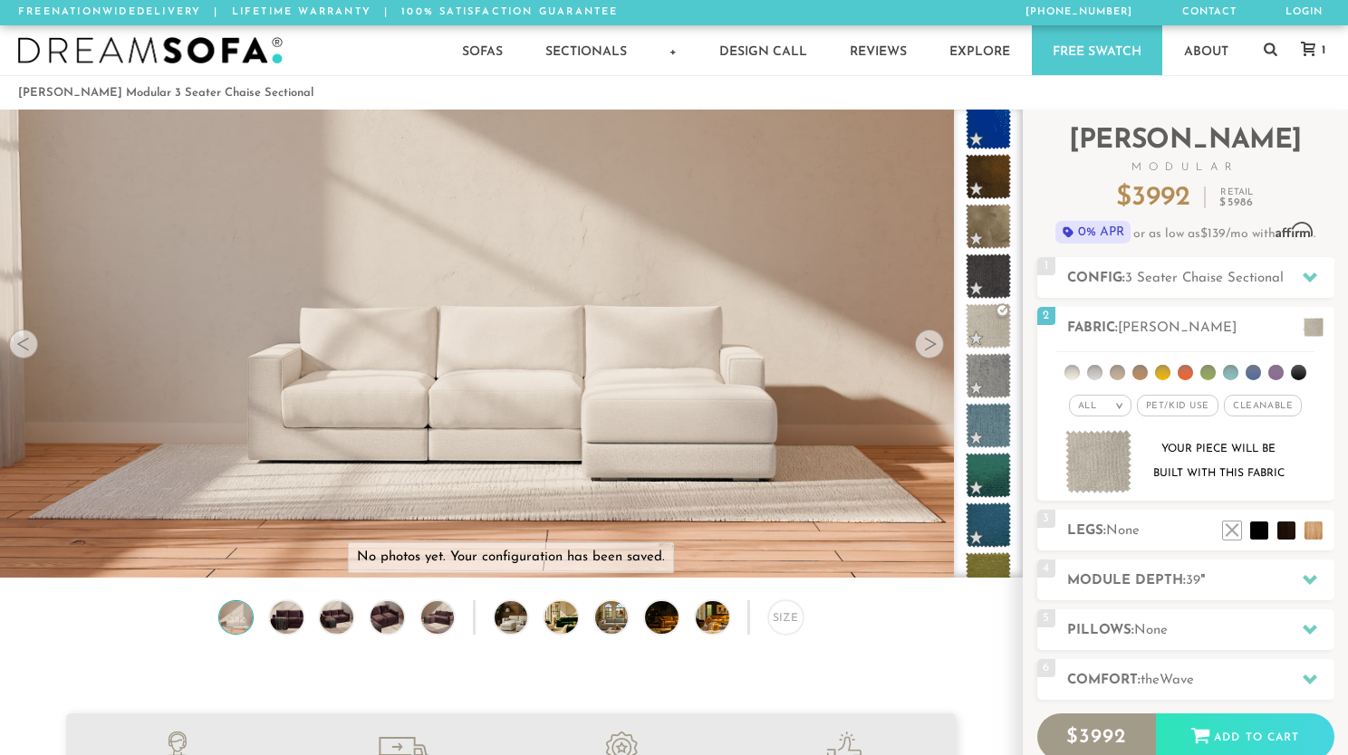
scroll to position [14, 14]
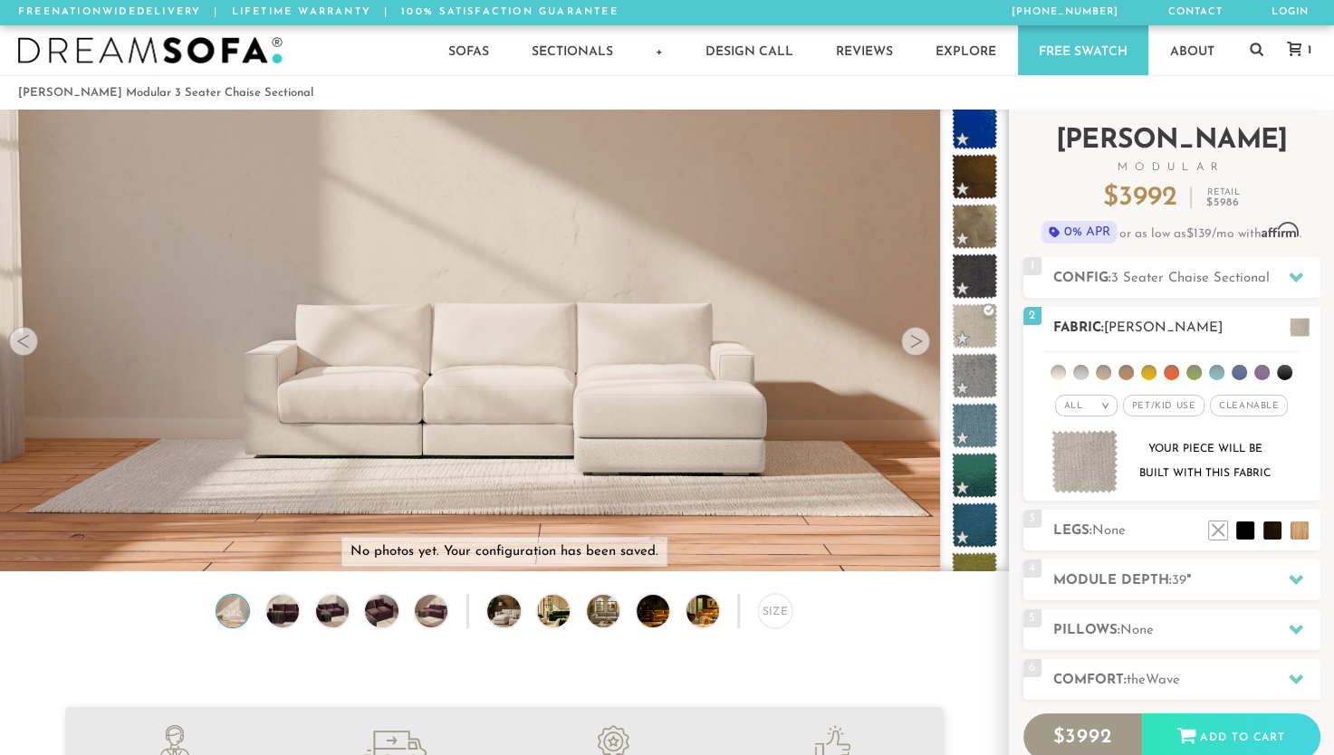
click at [1086, 457] on img at bounding box center [1085, 462] width 67 height 64
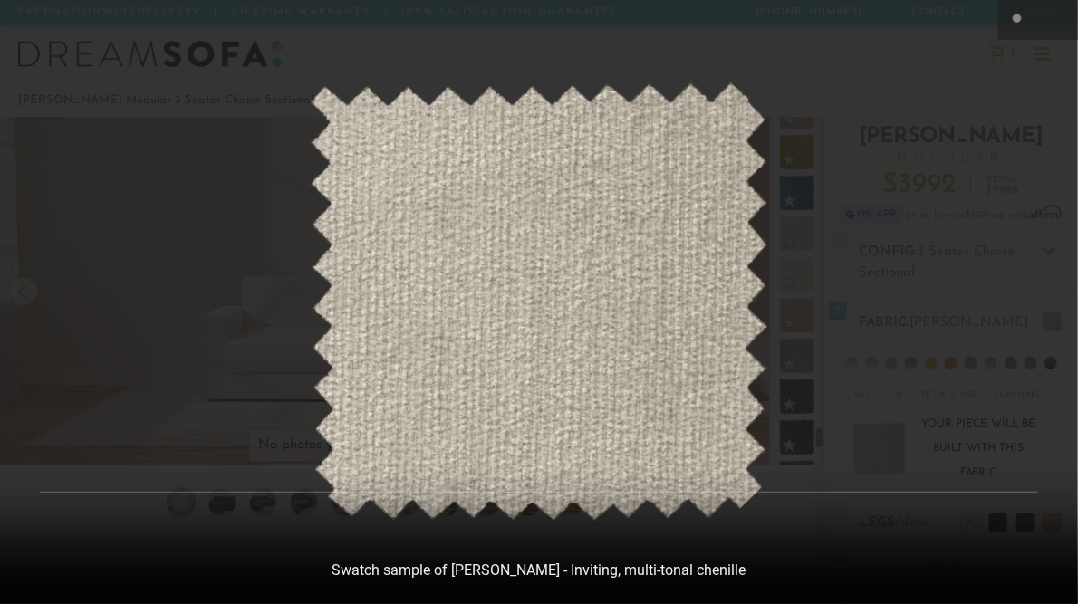
scroll to position [19020, 1067]
